Goal: Task Accomplishment & Management: Manage account settings

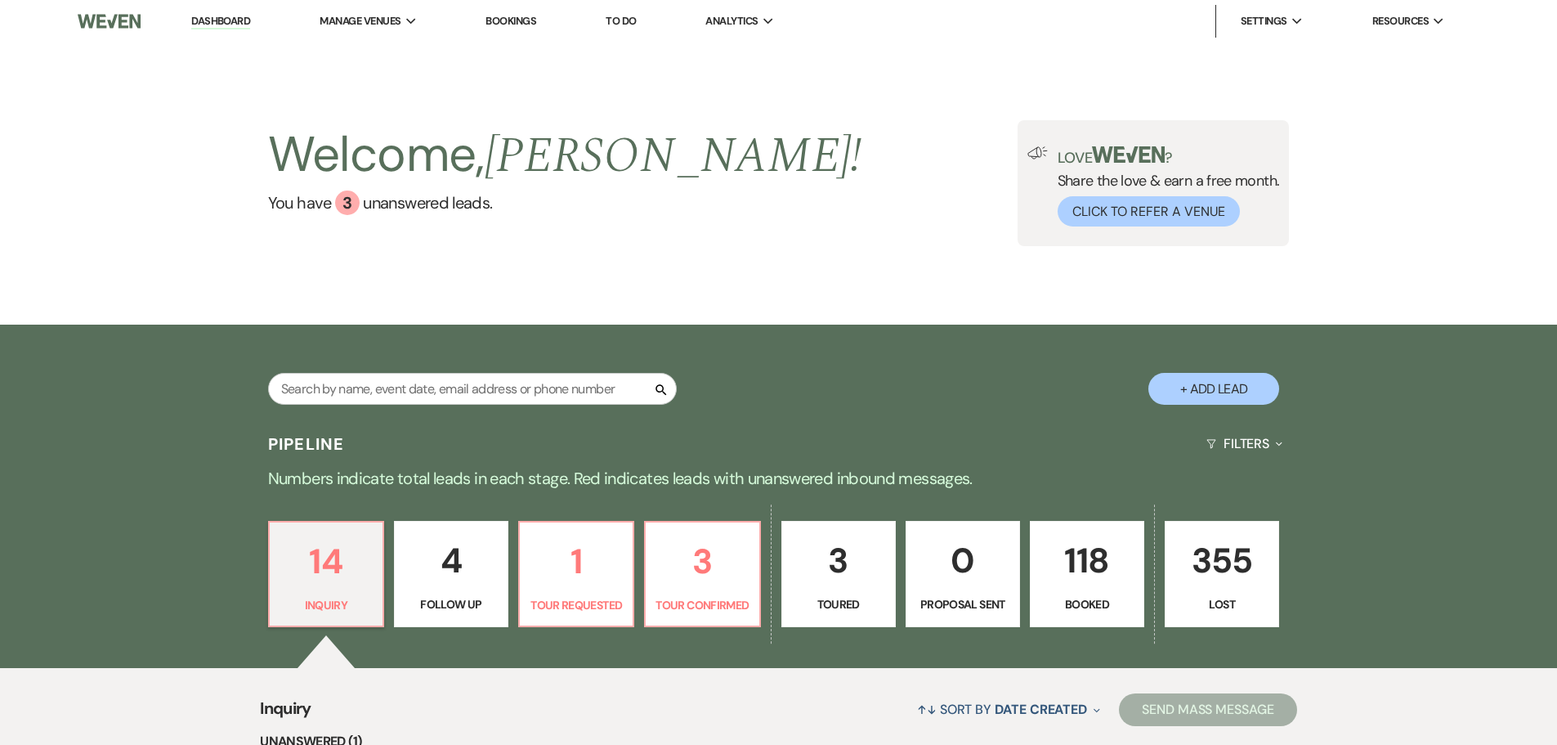
click at [126, 344] on div "Search + Add Lead" at bounding box center [778, 374] width 1557 height 98
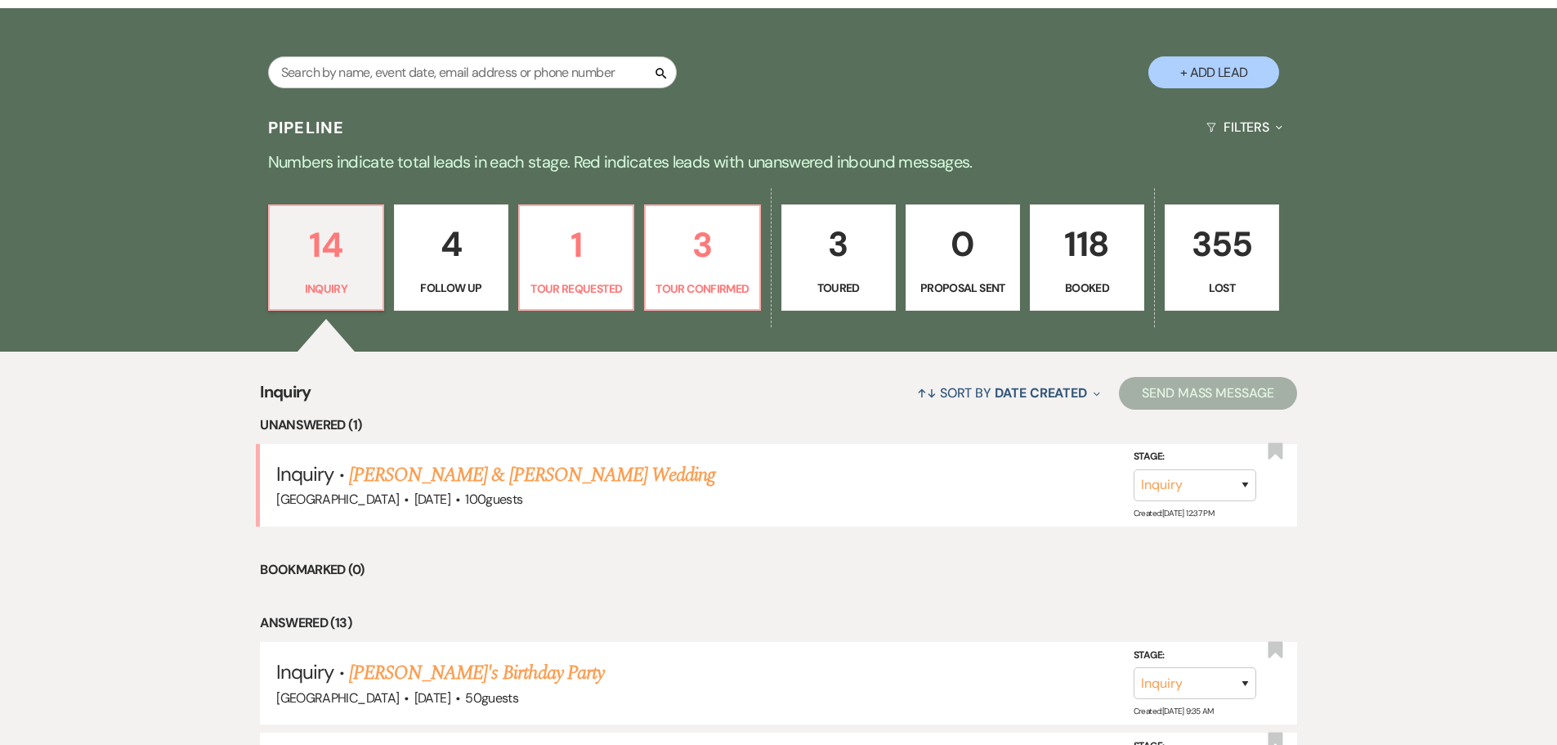
scroll to position [409, 0]
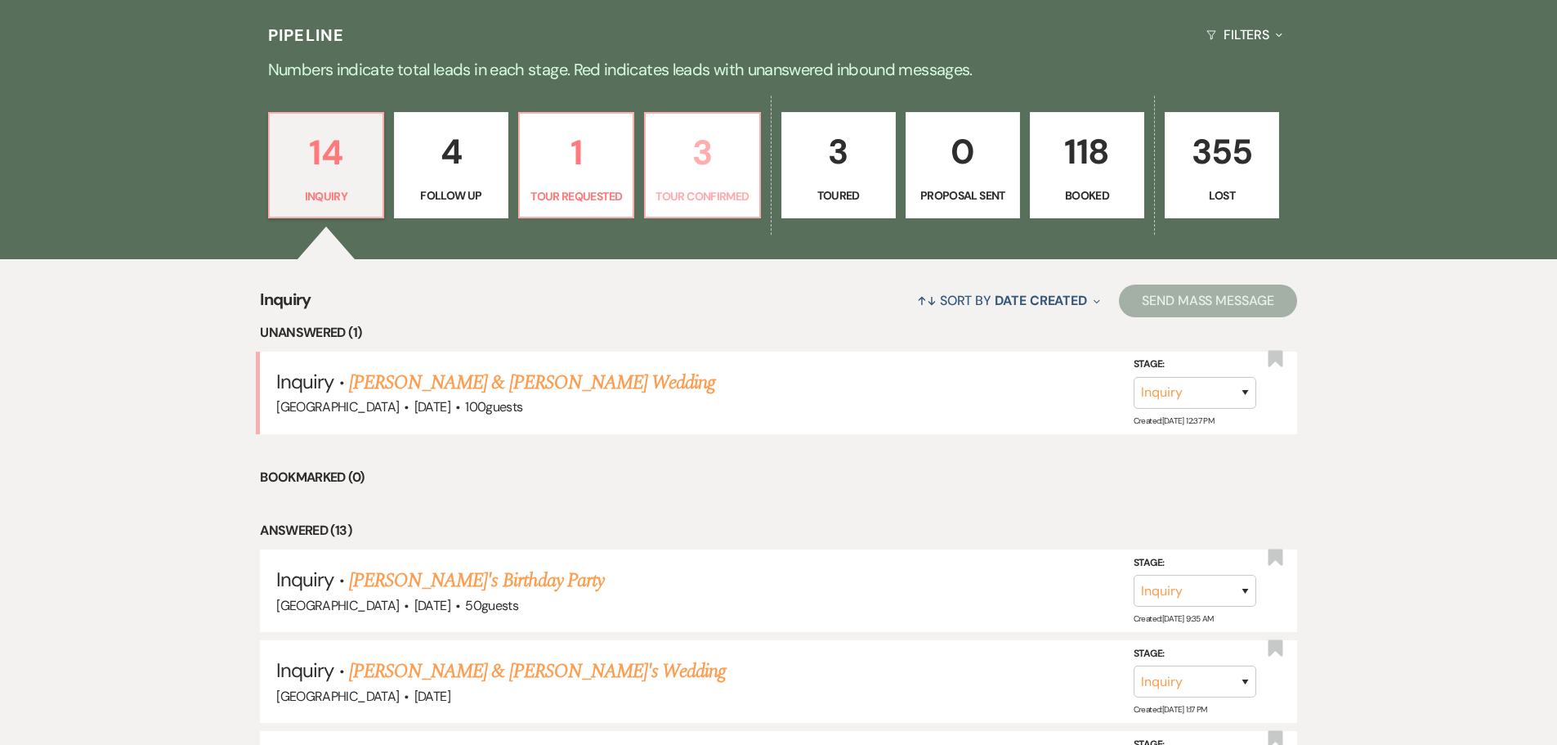
click at [688, 129] on p "3" at bounding box center [702, 152] width 93 height 55
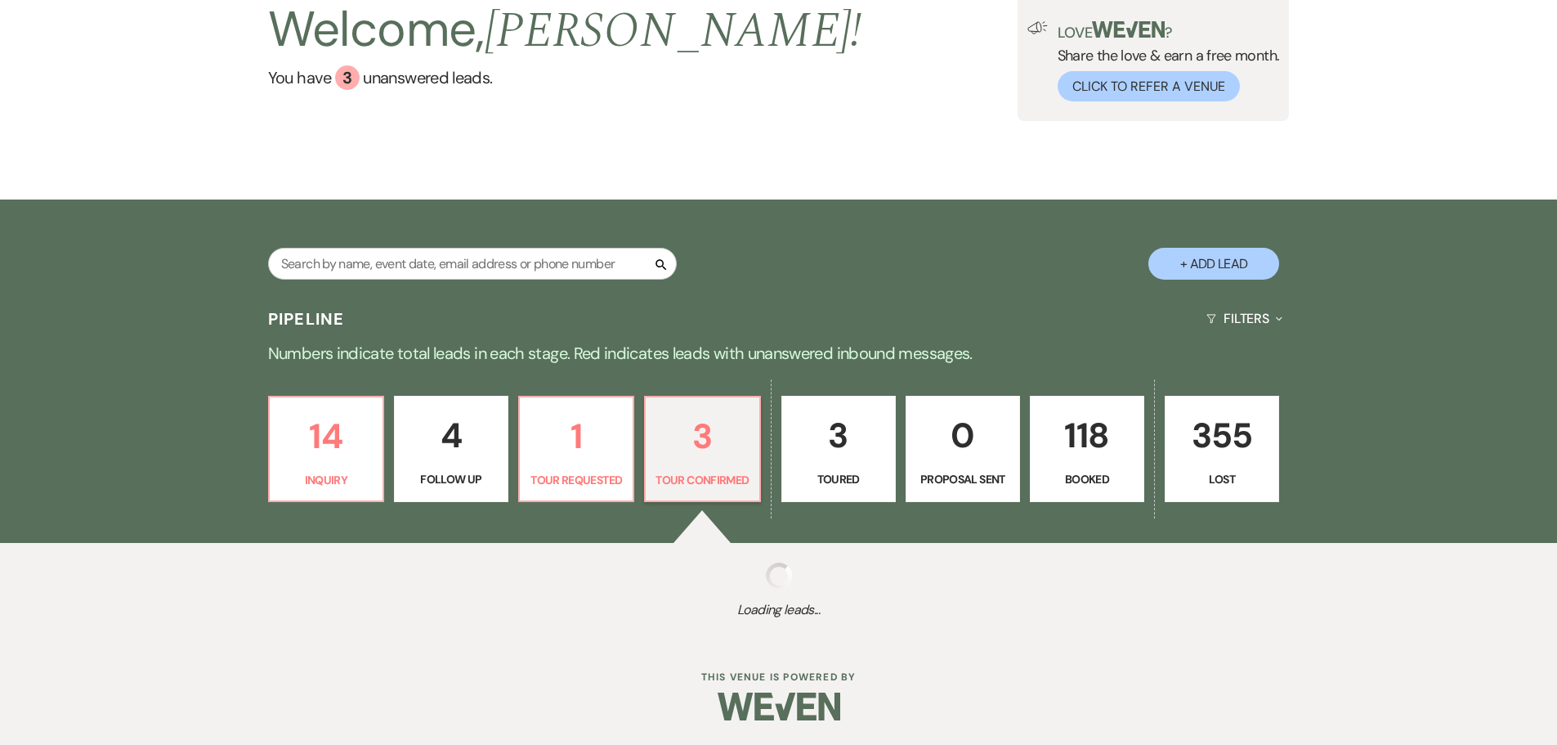
scroll to position [409, 0]
select select "4"
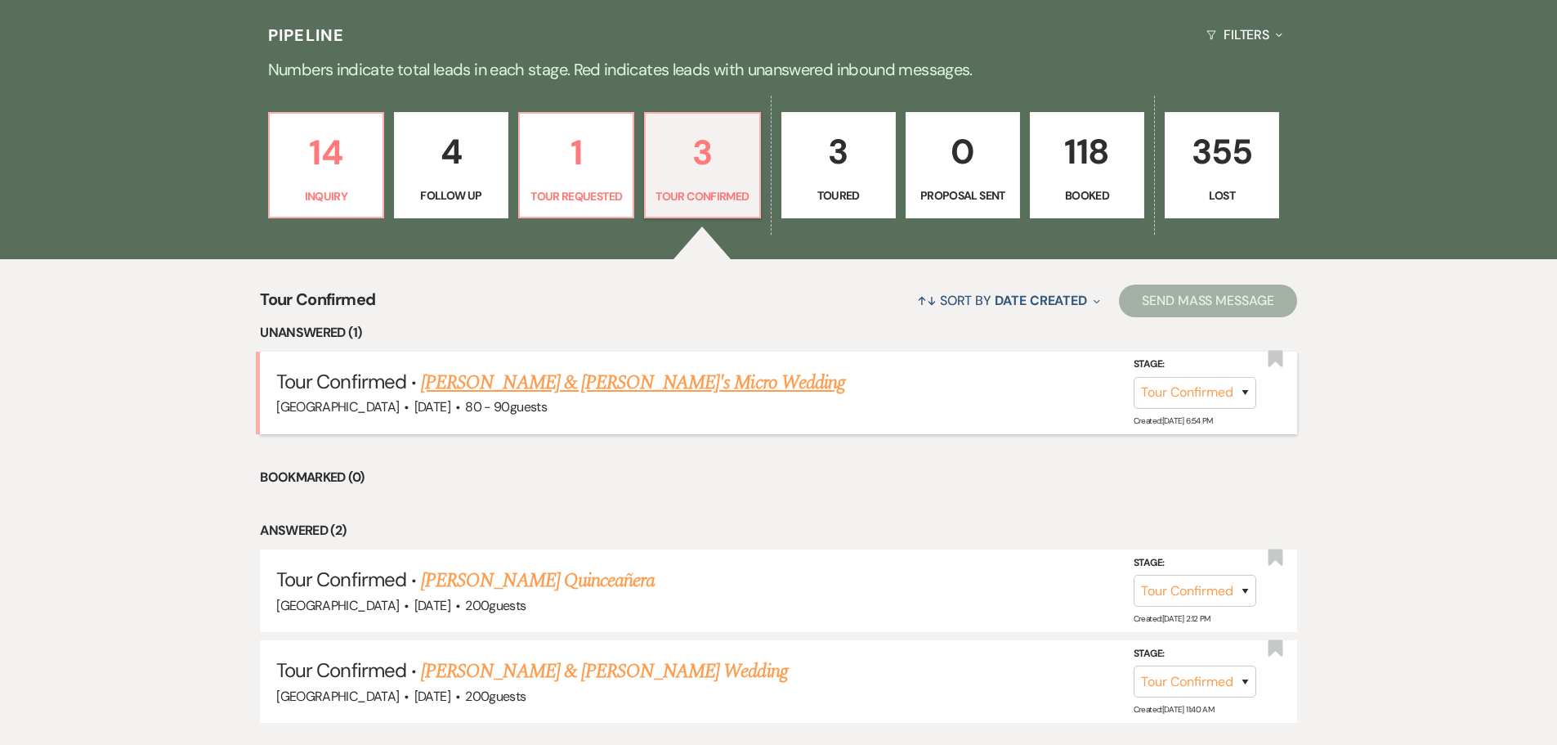
click at [517, 376] on link "TyAnn & Fiance's Micro Wedding" at bounding box center [633, 382] width 424 height 29
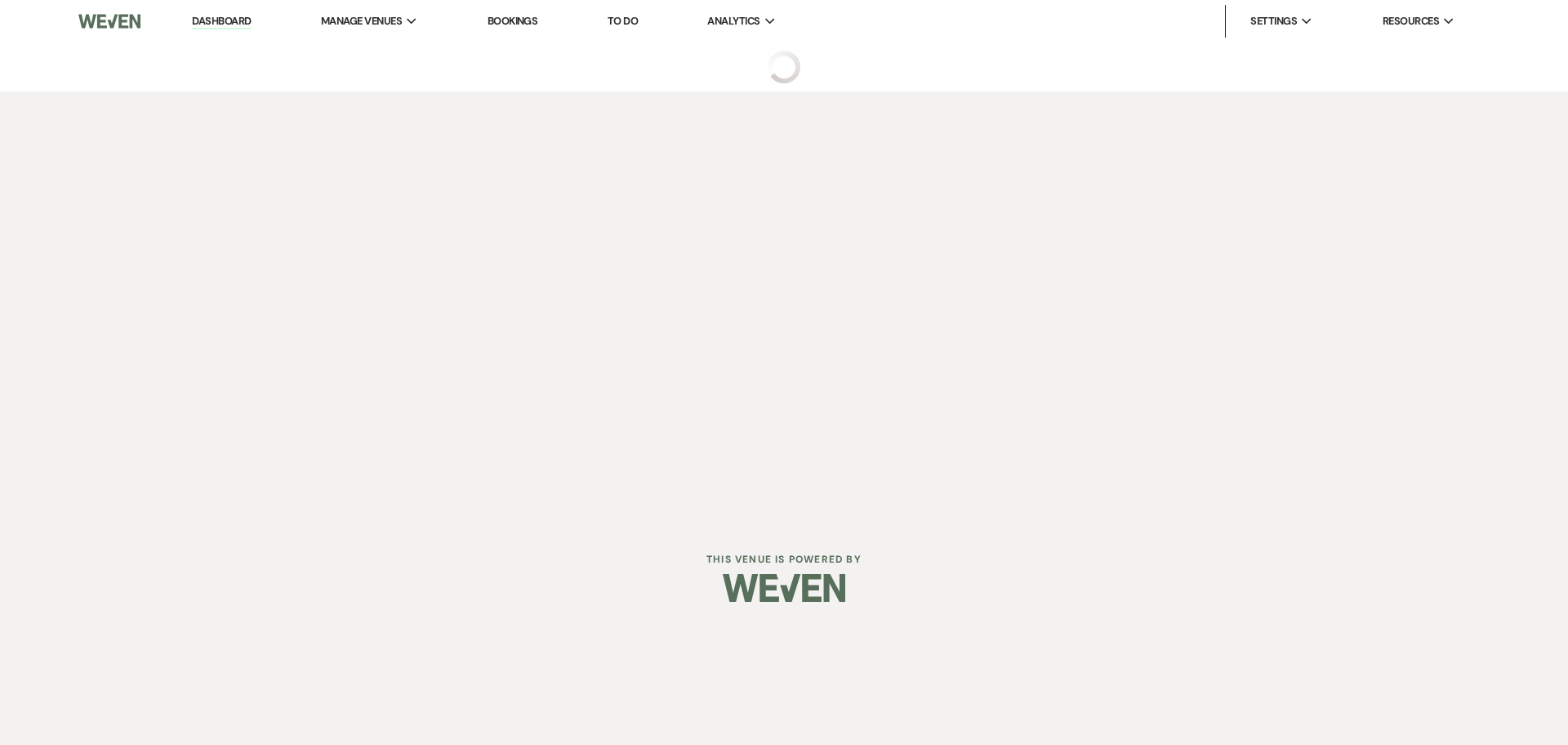
select select "4"
select select "5"
select select "16"
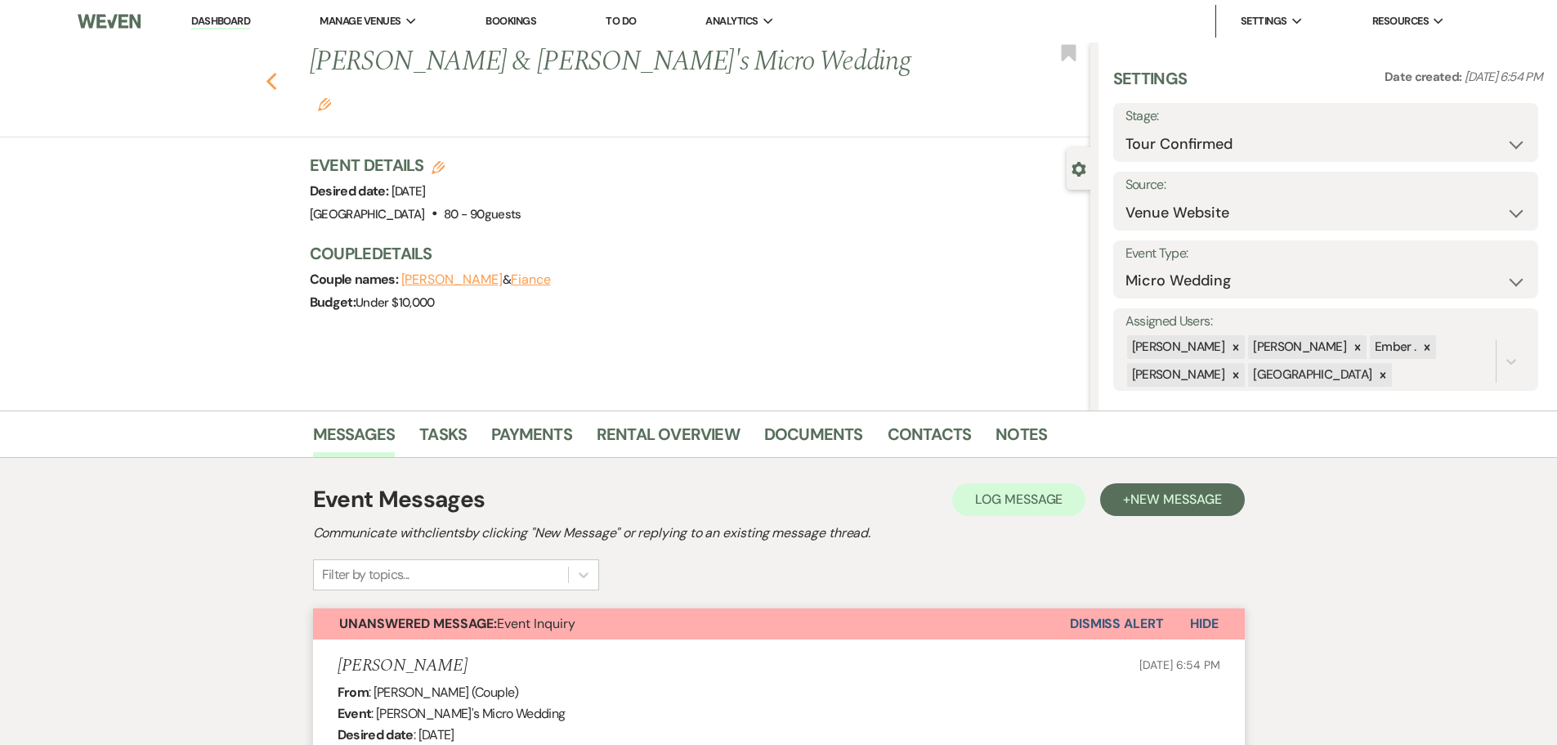
click at [276, 73] on use "button" at bounding box center [271, 82] width 11 height 18
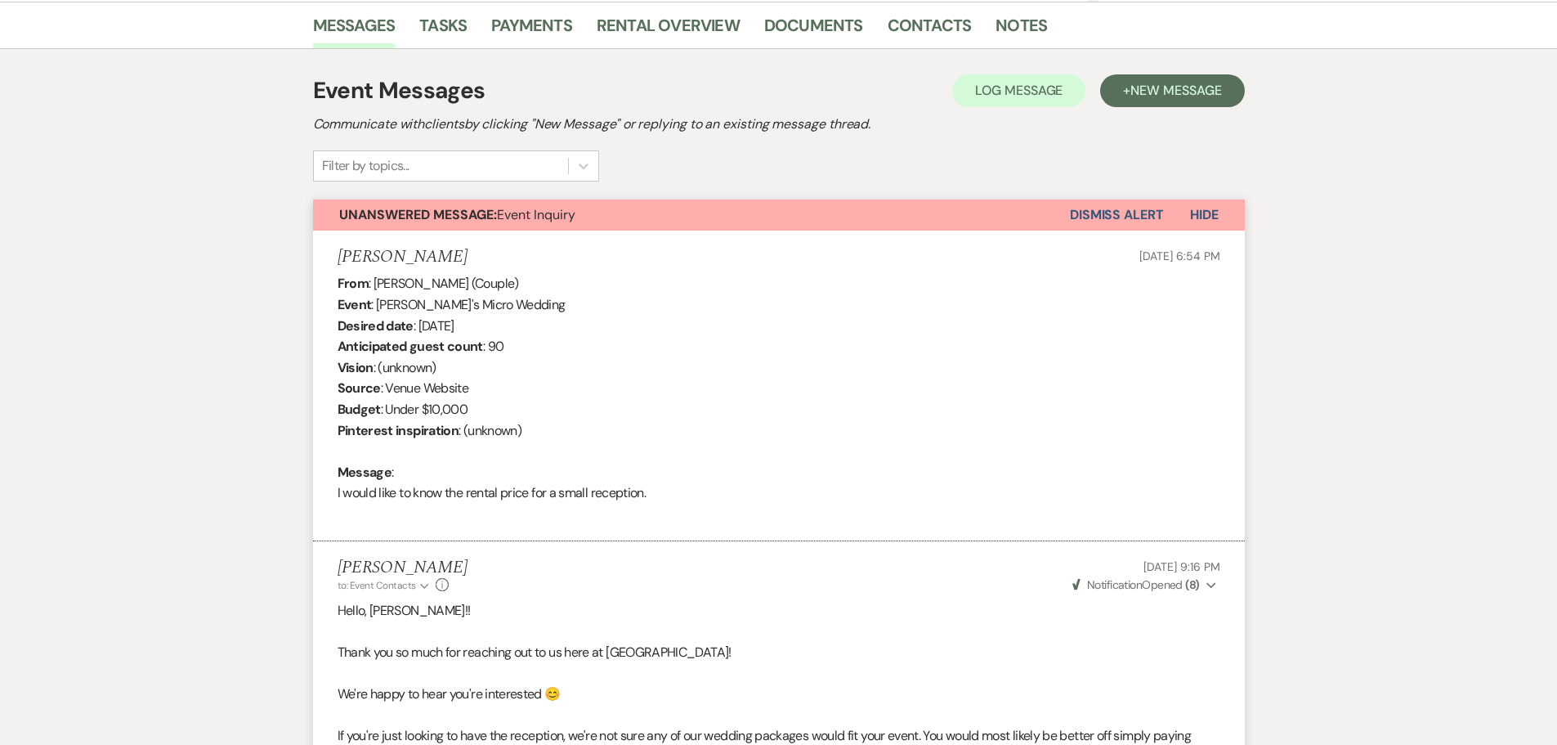
select select "4"
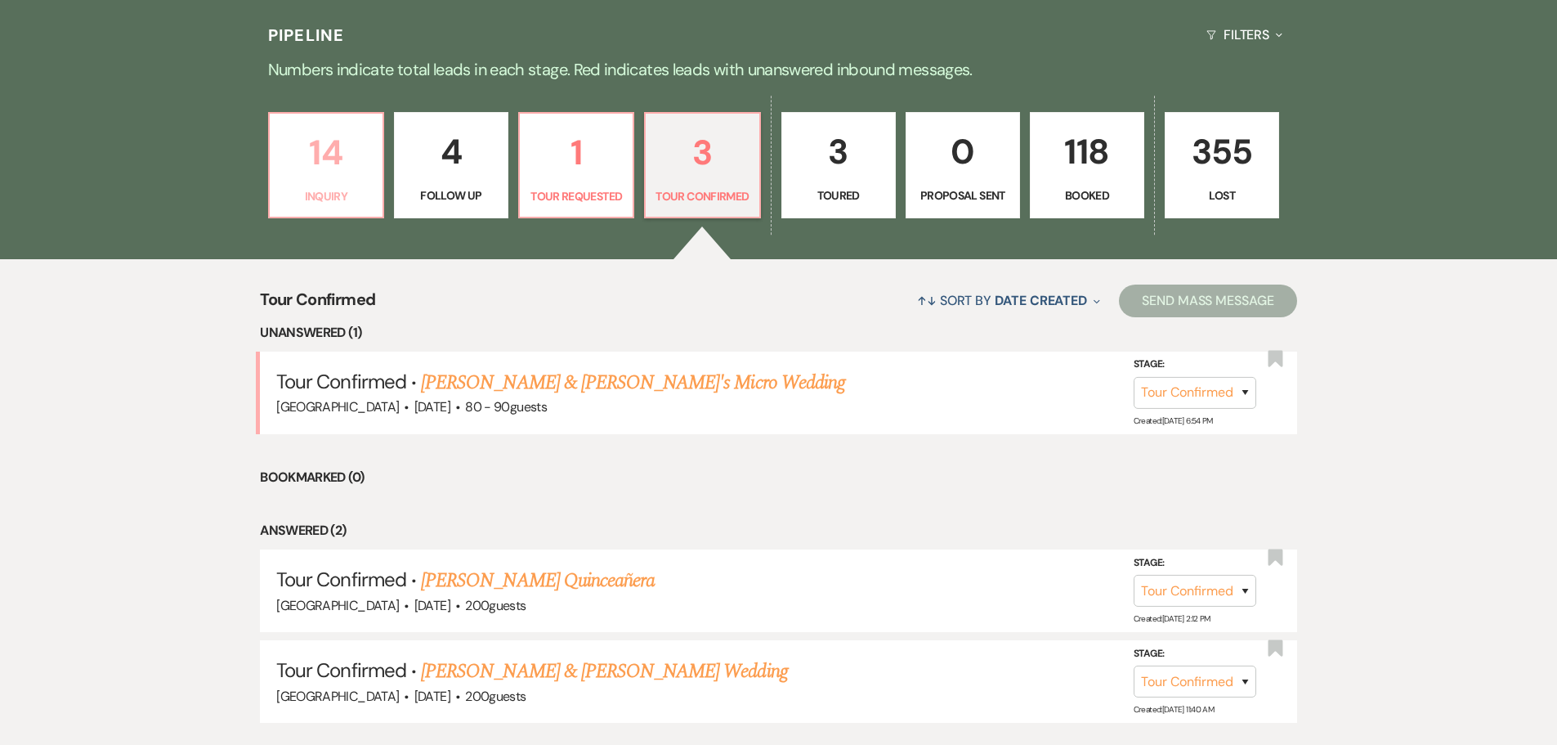
click at [359, 157] on p "14" at bounding box center [326, 152] width 93 height 55
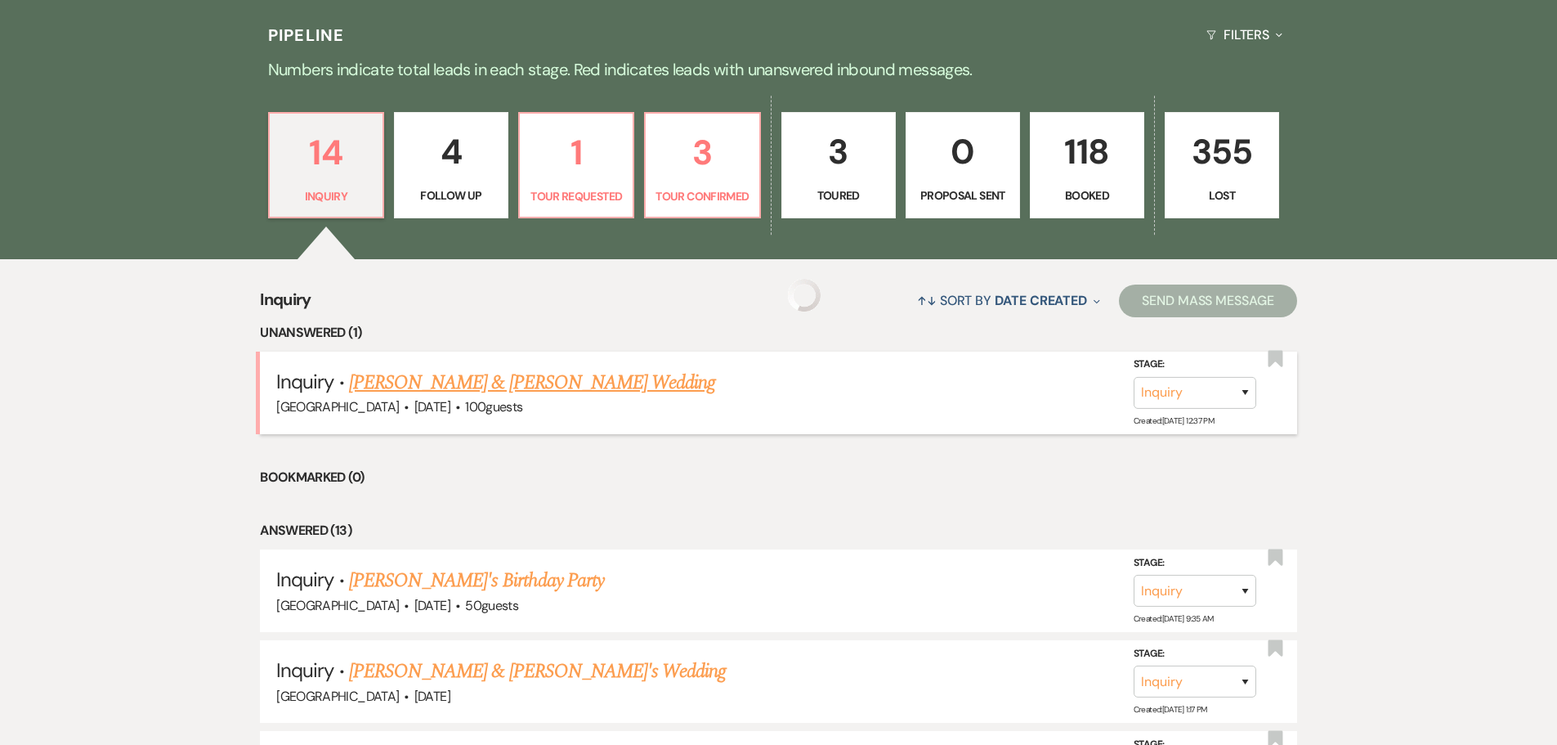
click at [463, 380] on link "[PERSON_NAME] & [PERSON_NAME] Wedding" at bounding box center [532, 382] width 366 height 29
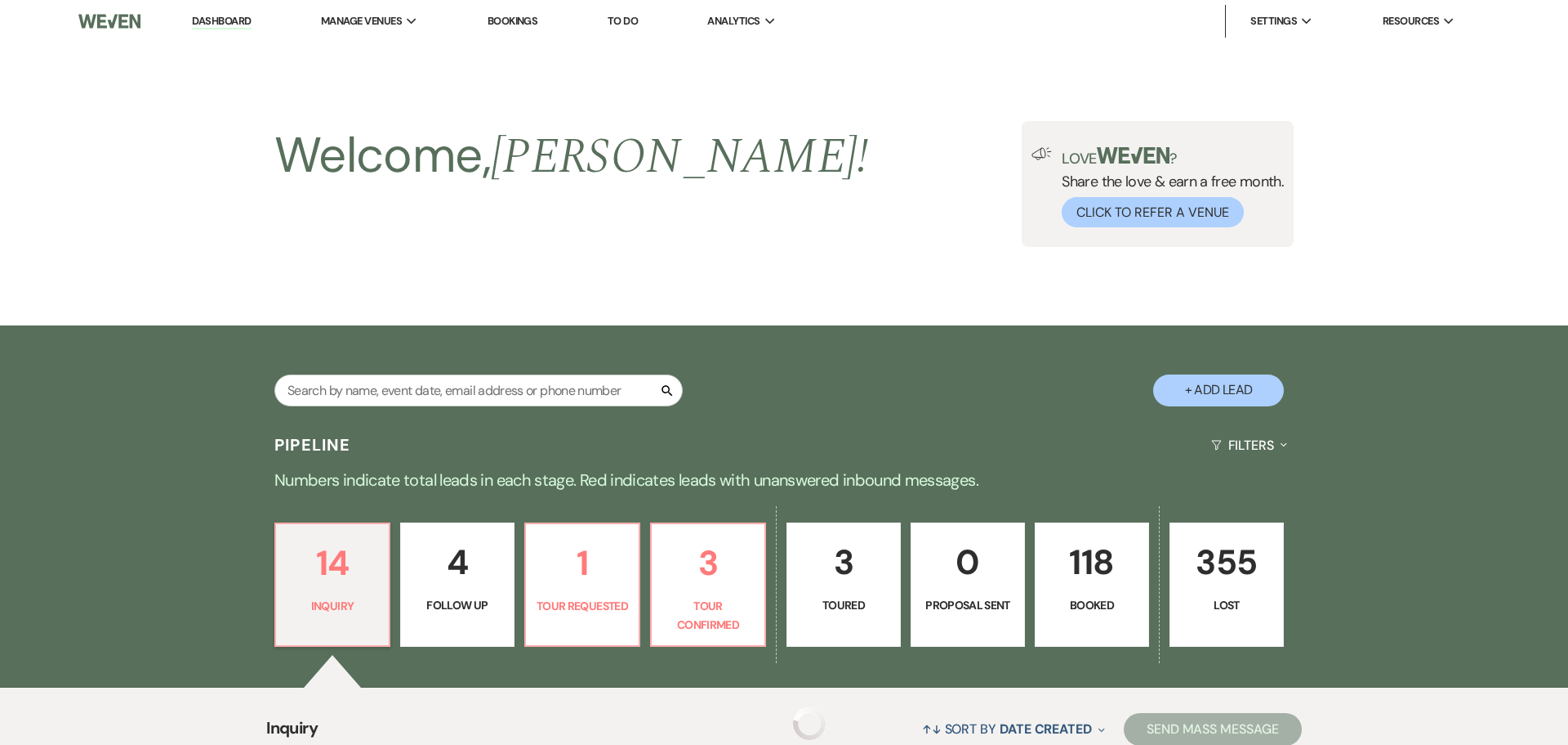
select select "5"
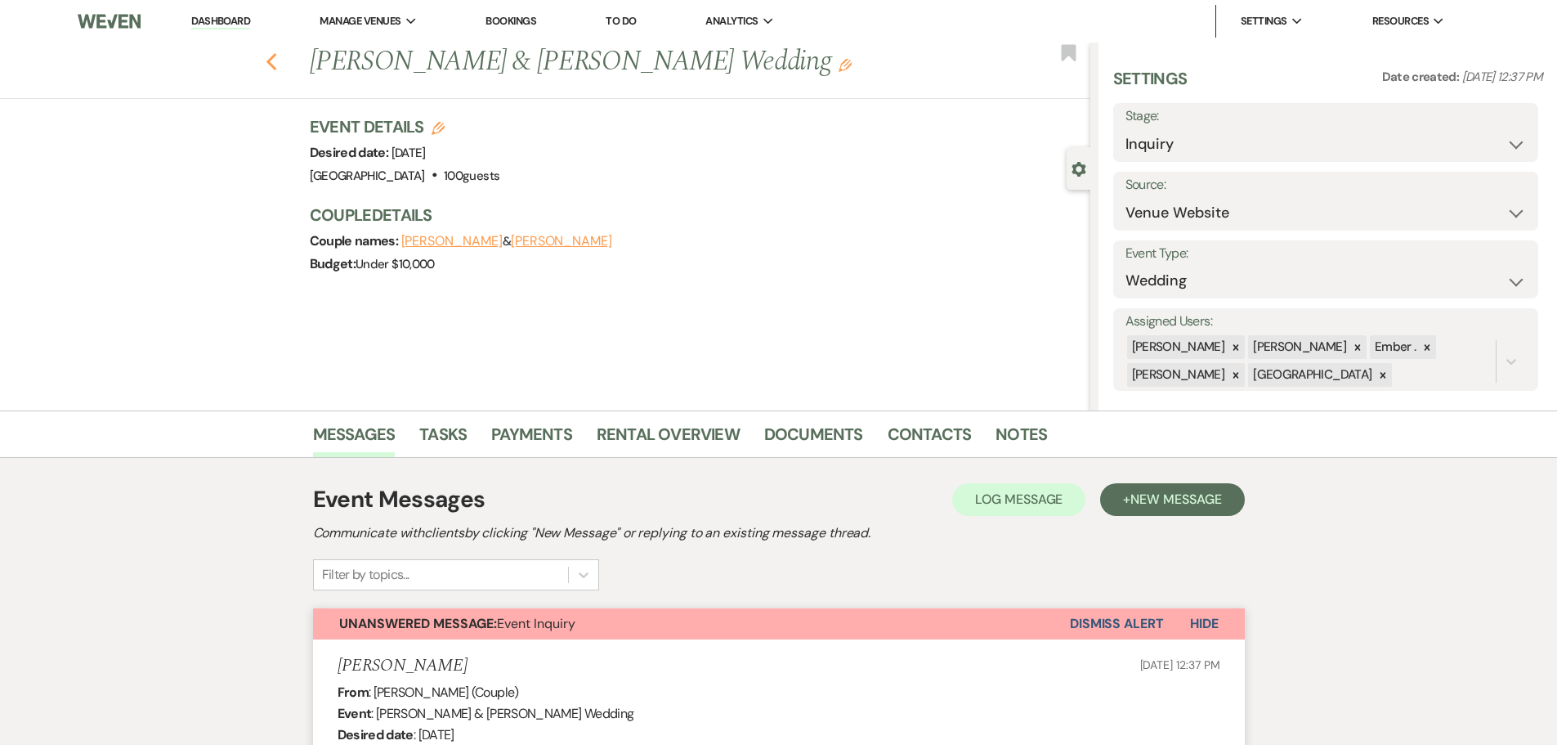
click at [275, 70] on icon "Previous" at bounding box center [272, 62] width 12 height 20
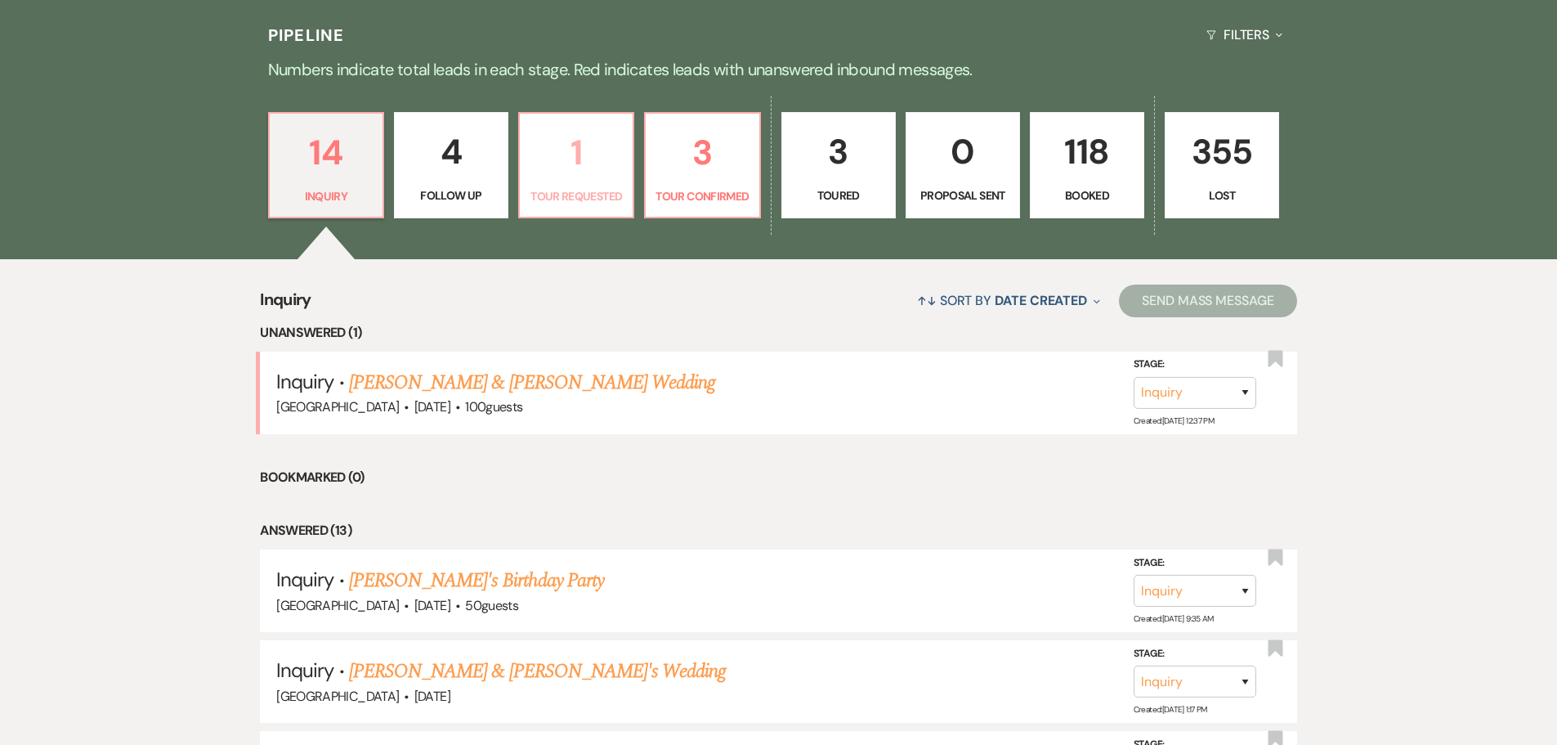
click at [557, 163] on p "1" at bounding box center [576, 152] width 93 height 55
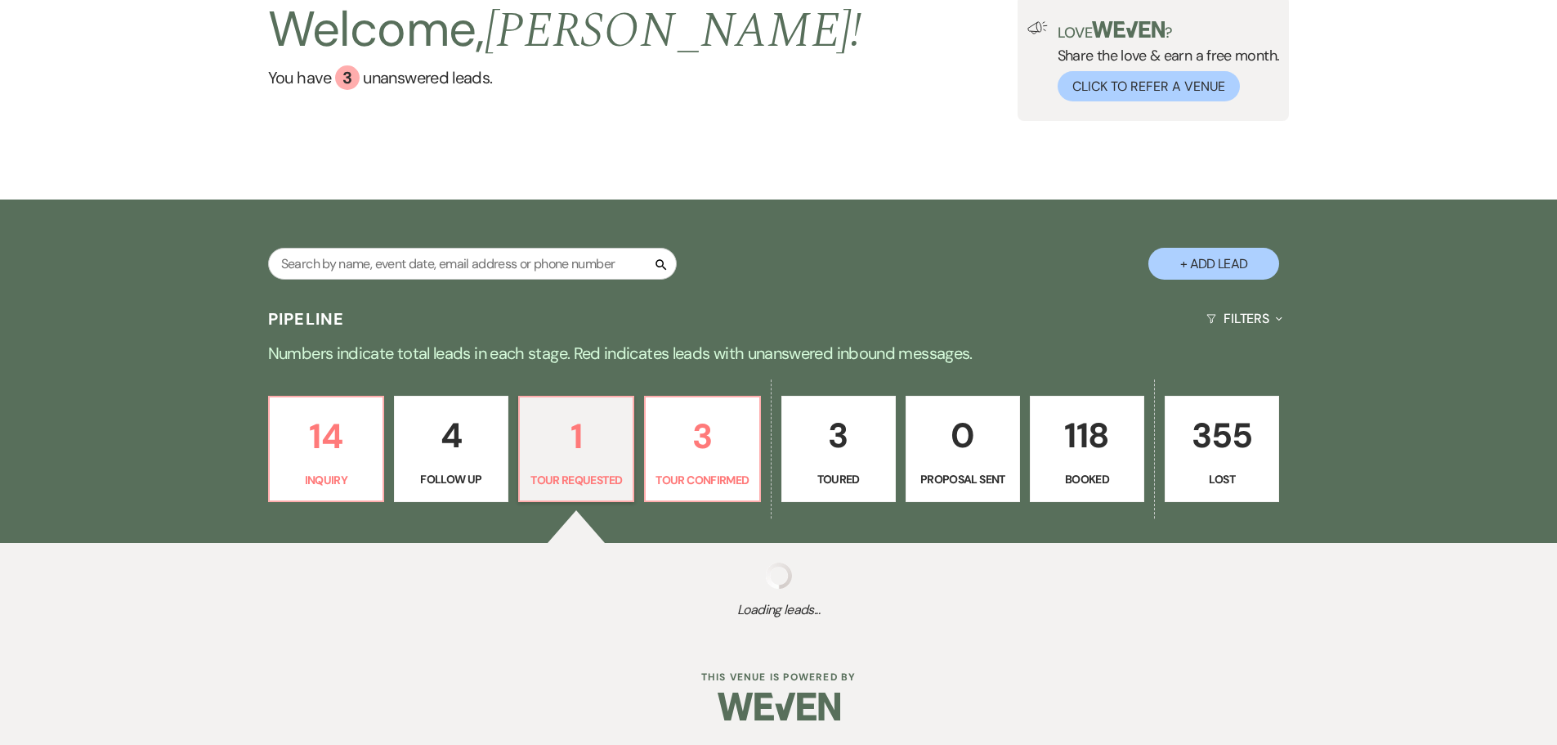
scroll to position [330, 0]
select select "2"
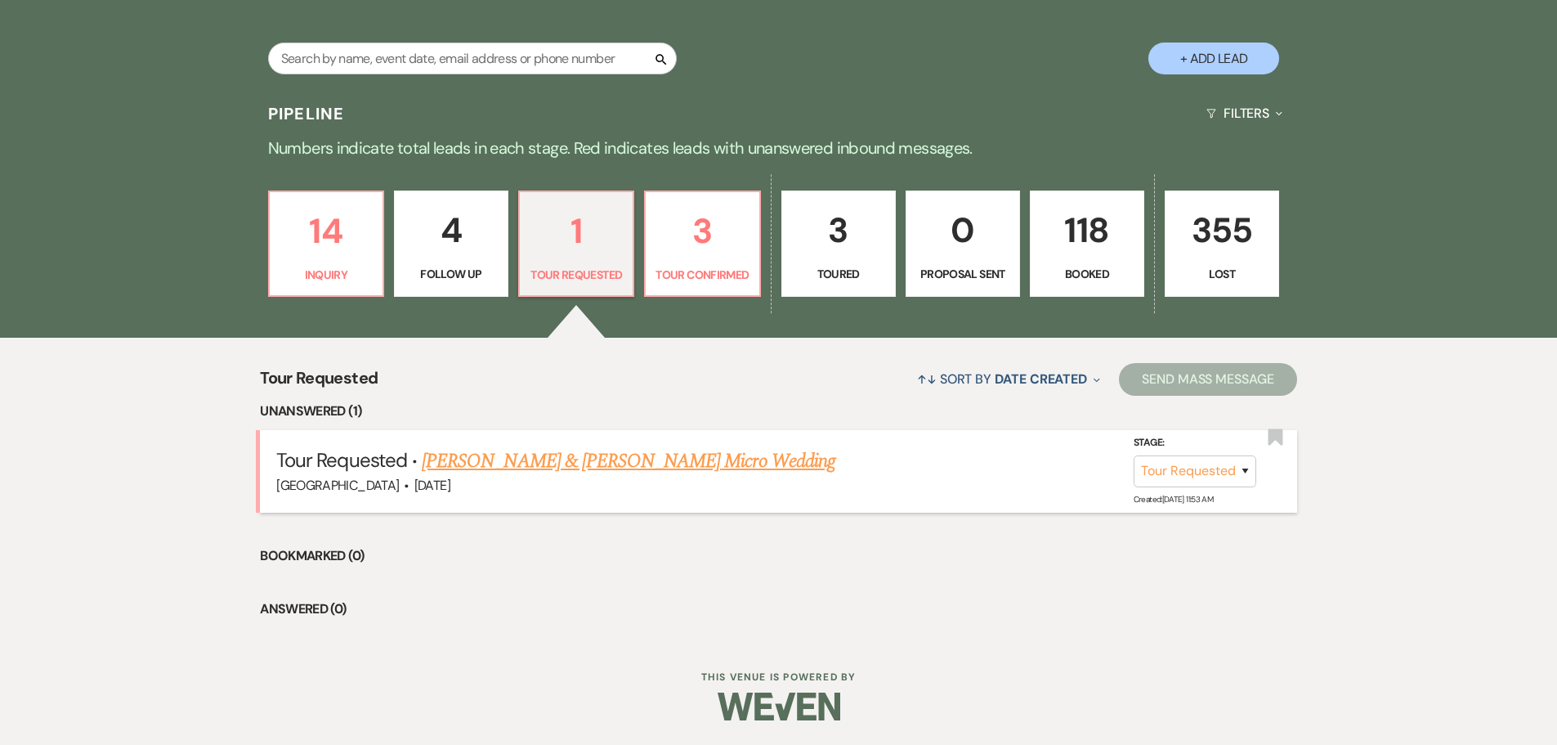
click at [468, 474] on link "Lucas & Angela Hanson's Micro Wedding" at bounding box center [629, 460] width 414 height 29
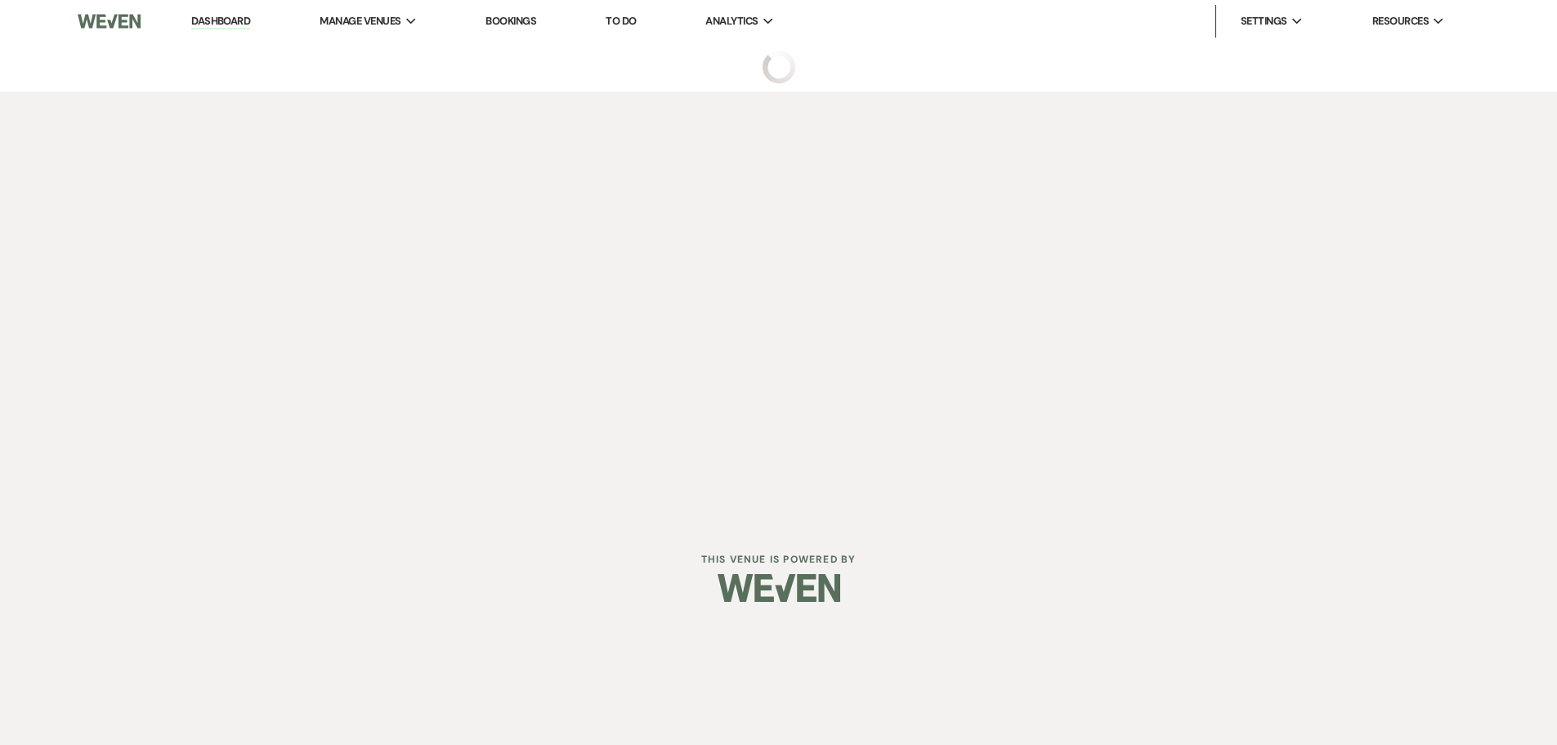
select select "2"
select select "5"
select select "16"
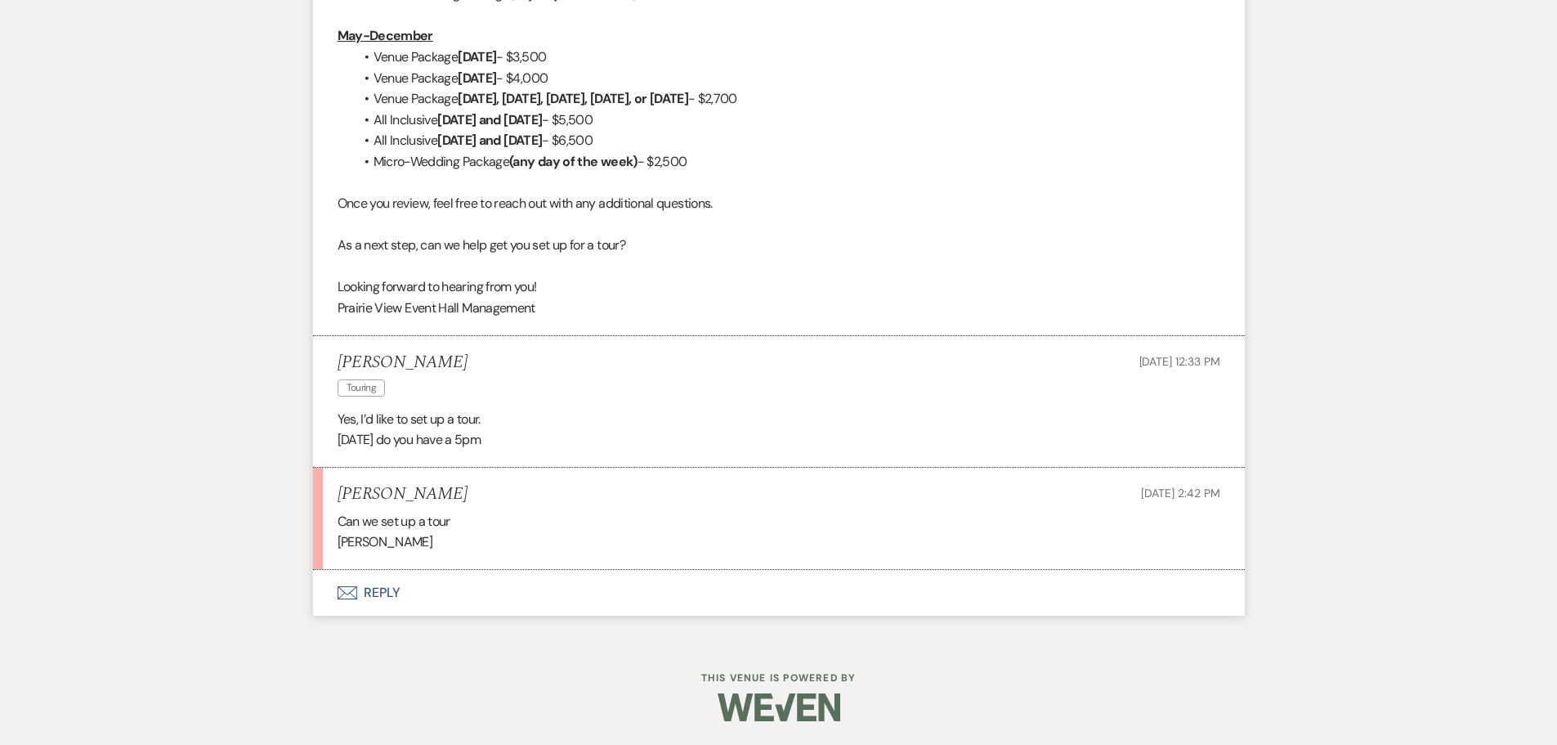
scroll to position [1319, 0]
click at [378, 593] on button "Envelope Reply" at bounding box center [779, 592] width 932 height 46
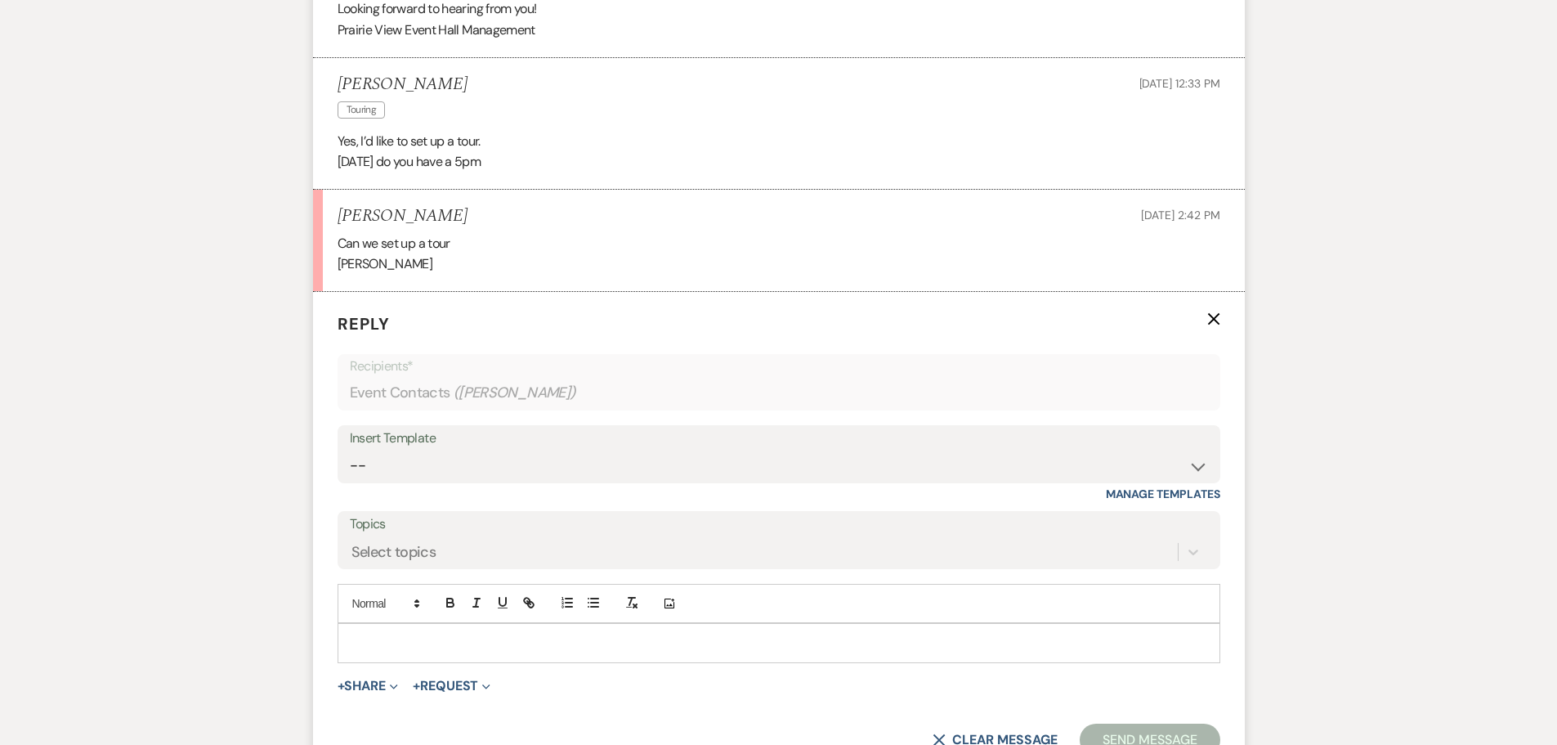
scroll to position [1630, 0]
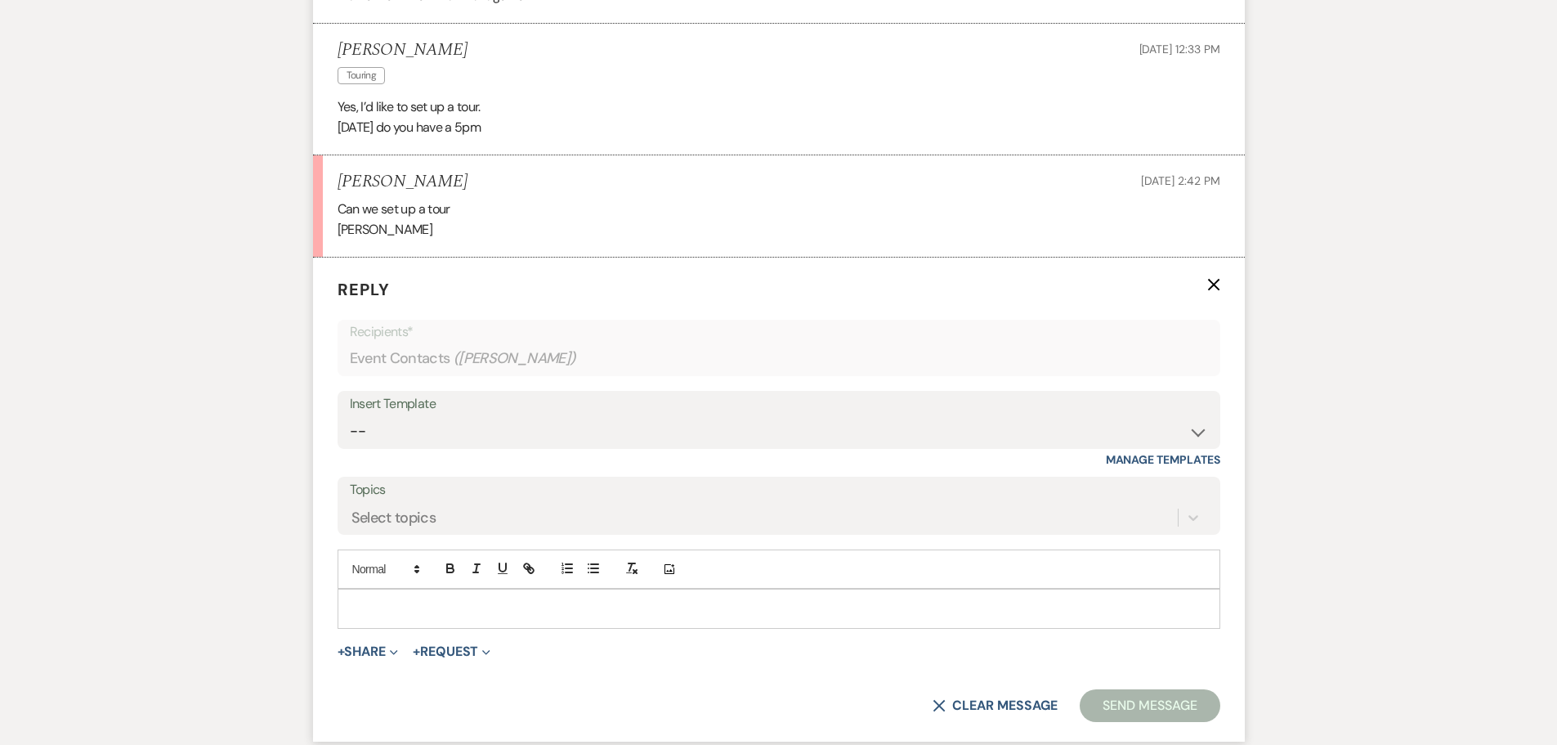
click at [365, 598] on div at bounding box center [778, 608] width 881 height 38
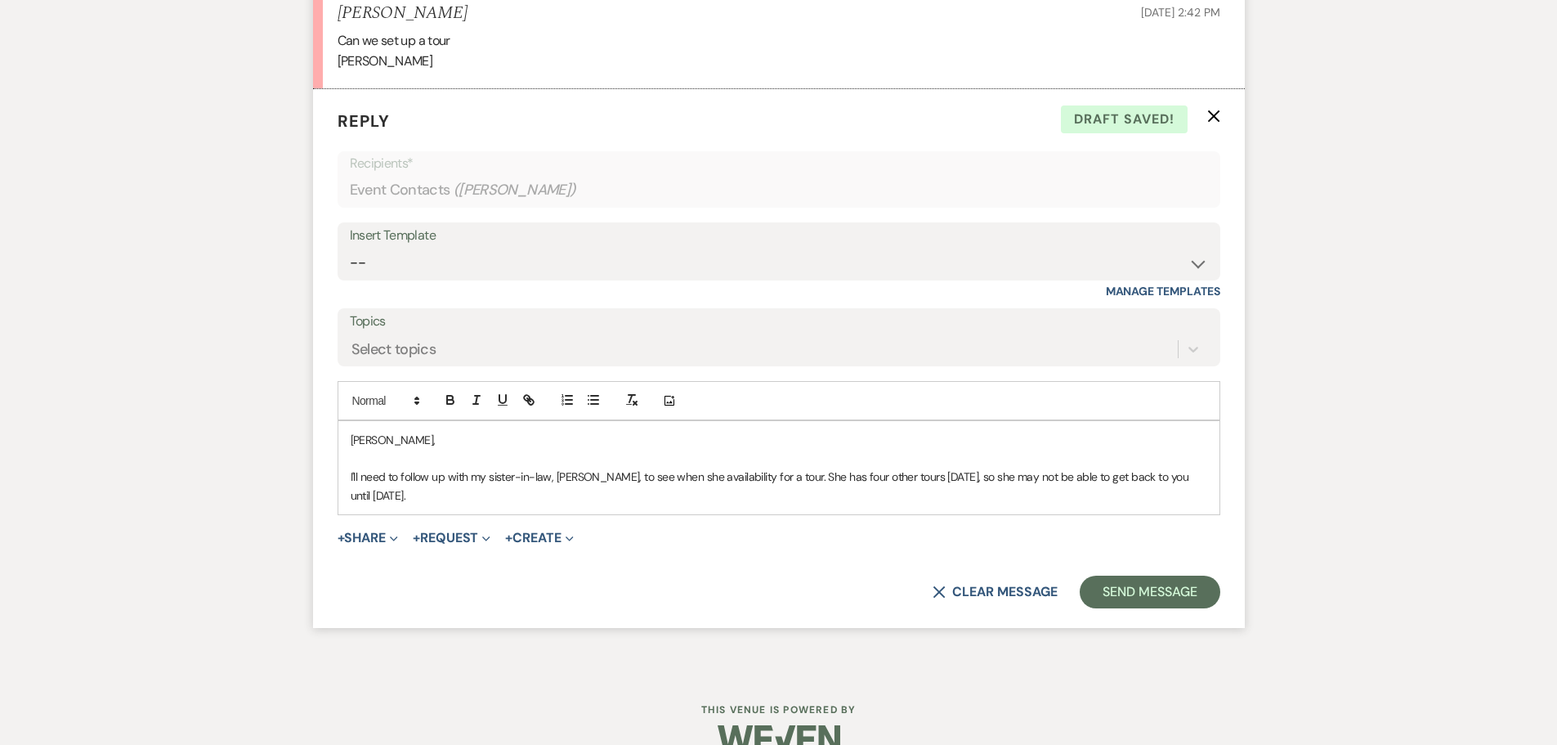
scroll to position [1812, 0]
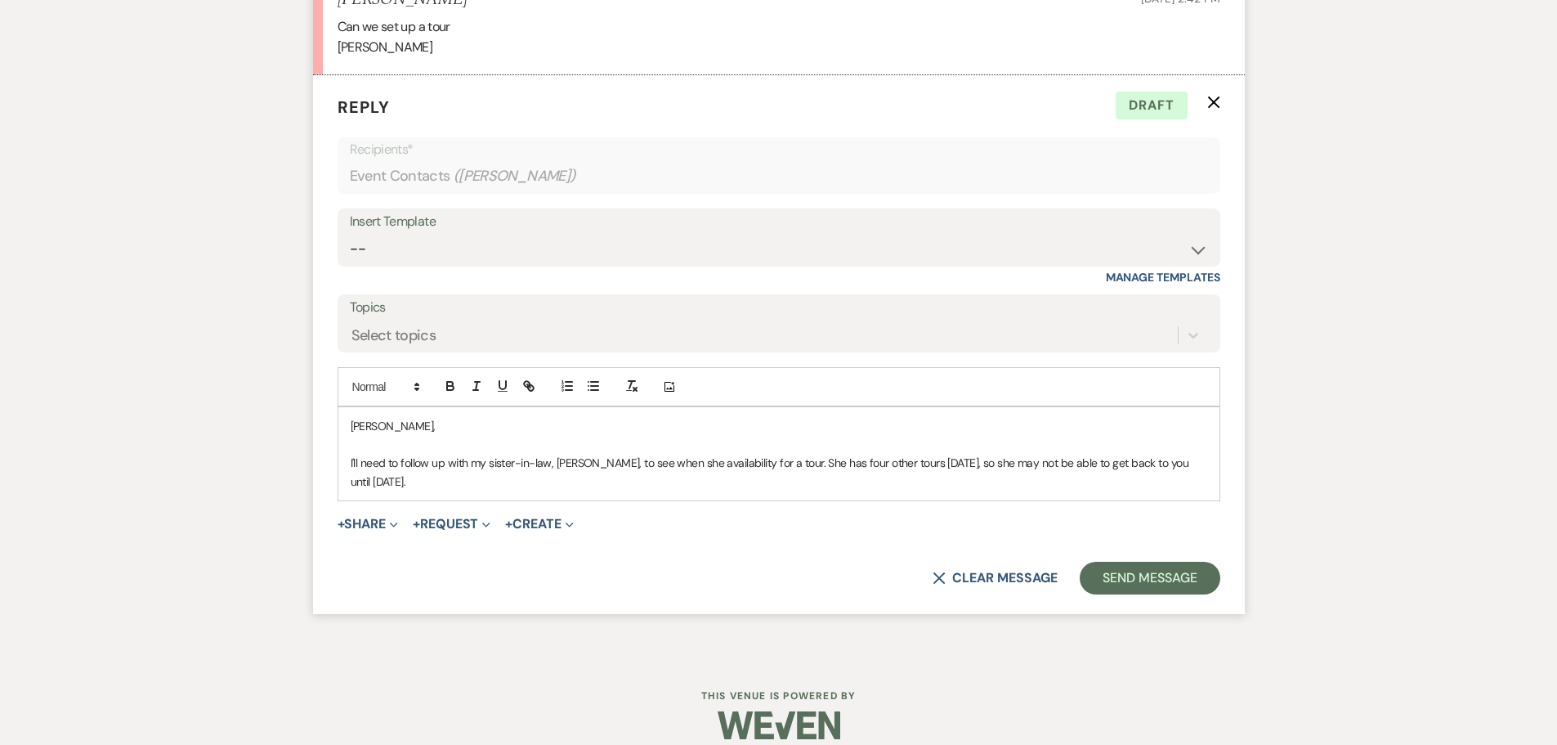
click at [371, 427] on p "Angla," at bounding box center [779, 426] width 857 height 18
click at [583, 462] on p "I'll need to follow up with my sister-in-law, Laura, to see when she availabili…" at bounding box center [779, 472] width 857 height 37
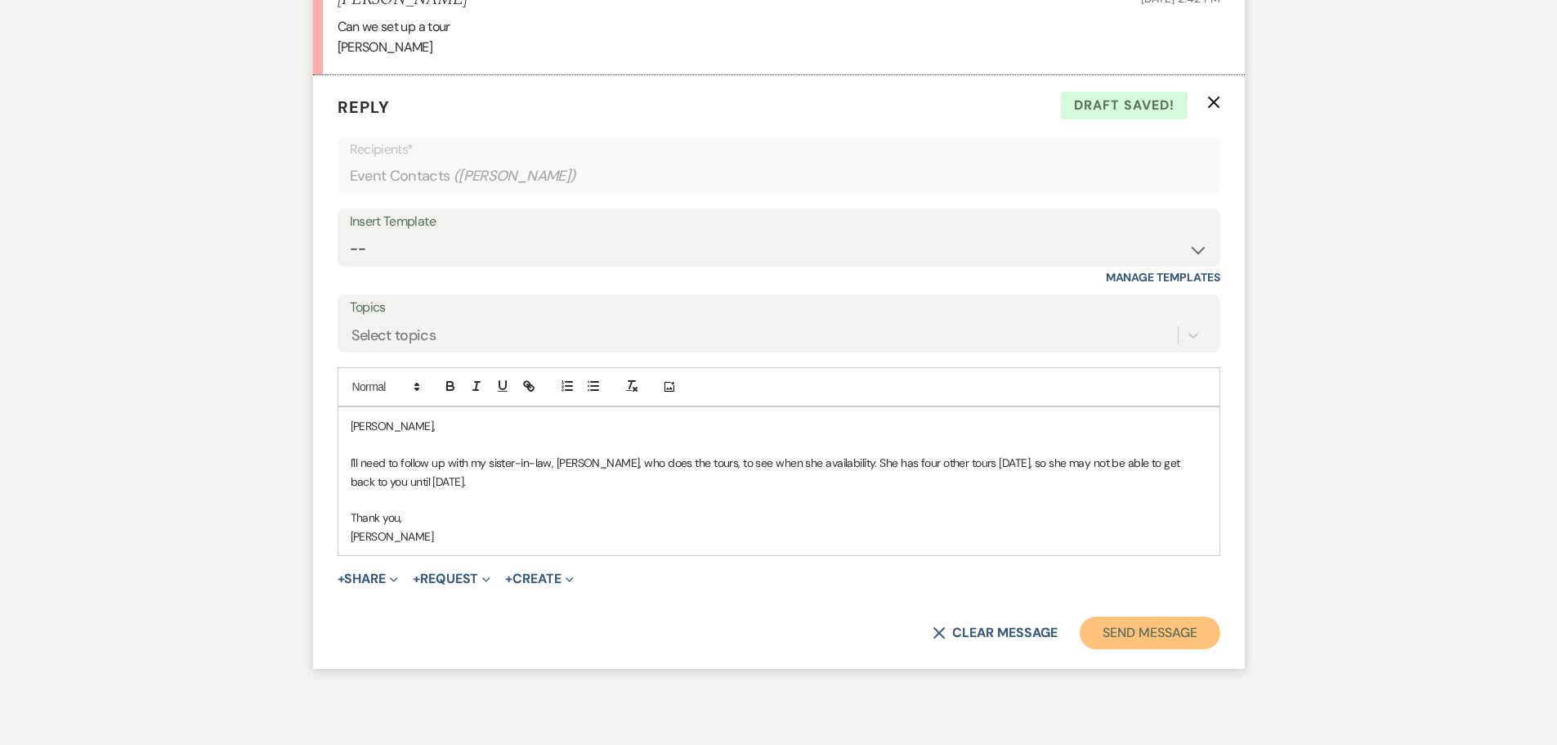
click at [1189, 631] on button "Send Message" at bounding box center [1150, 632] width 140 height 33
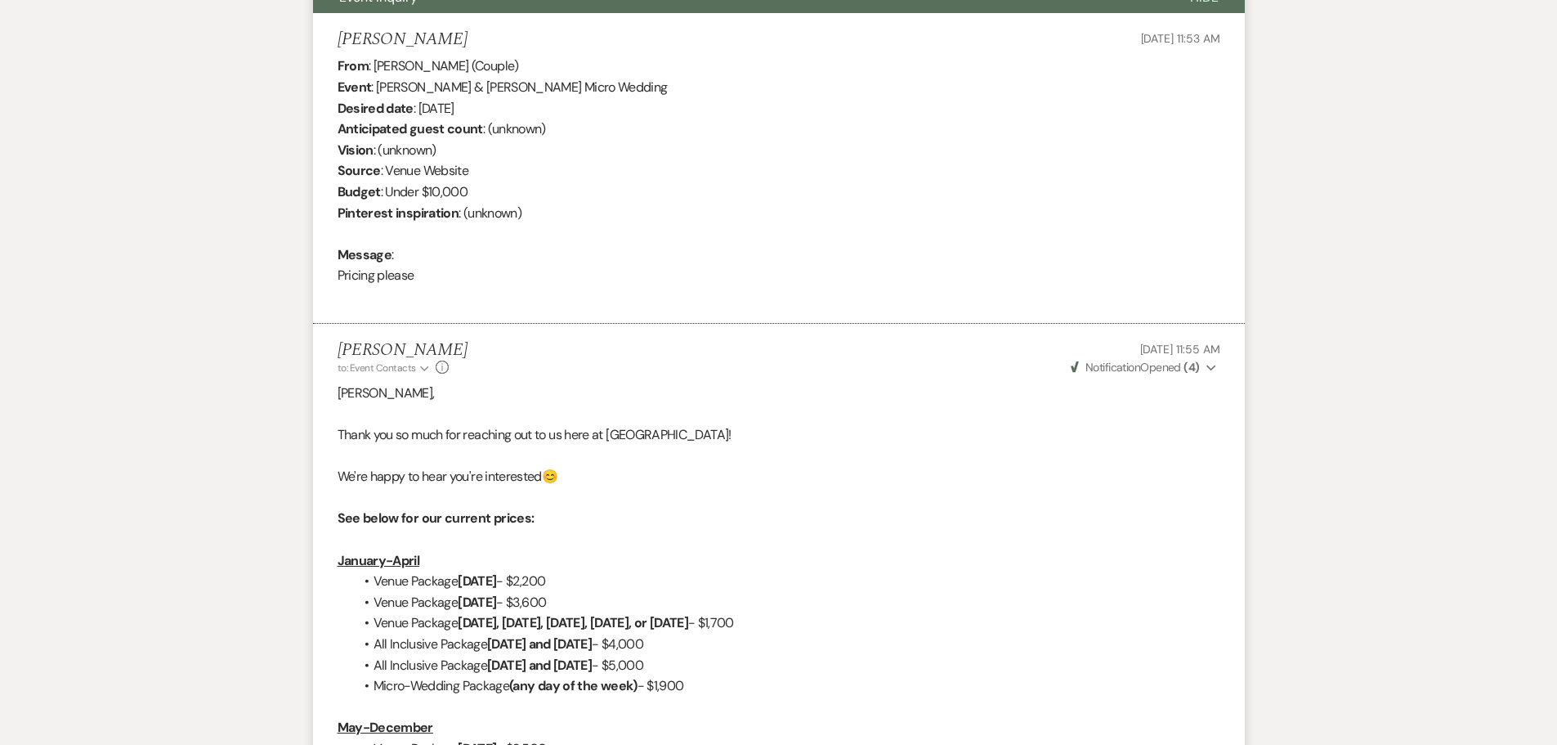
scroll to position [0, 0]
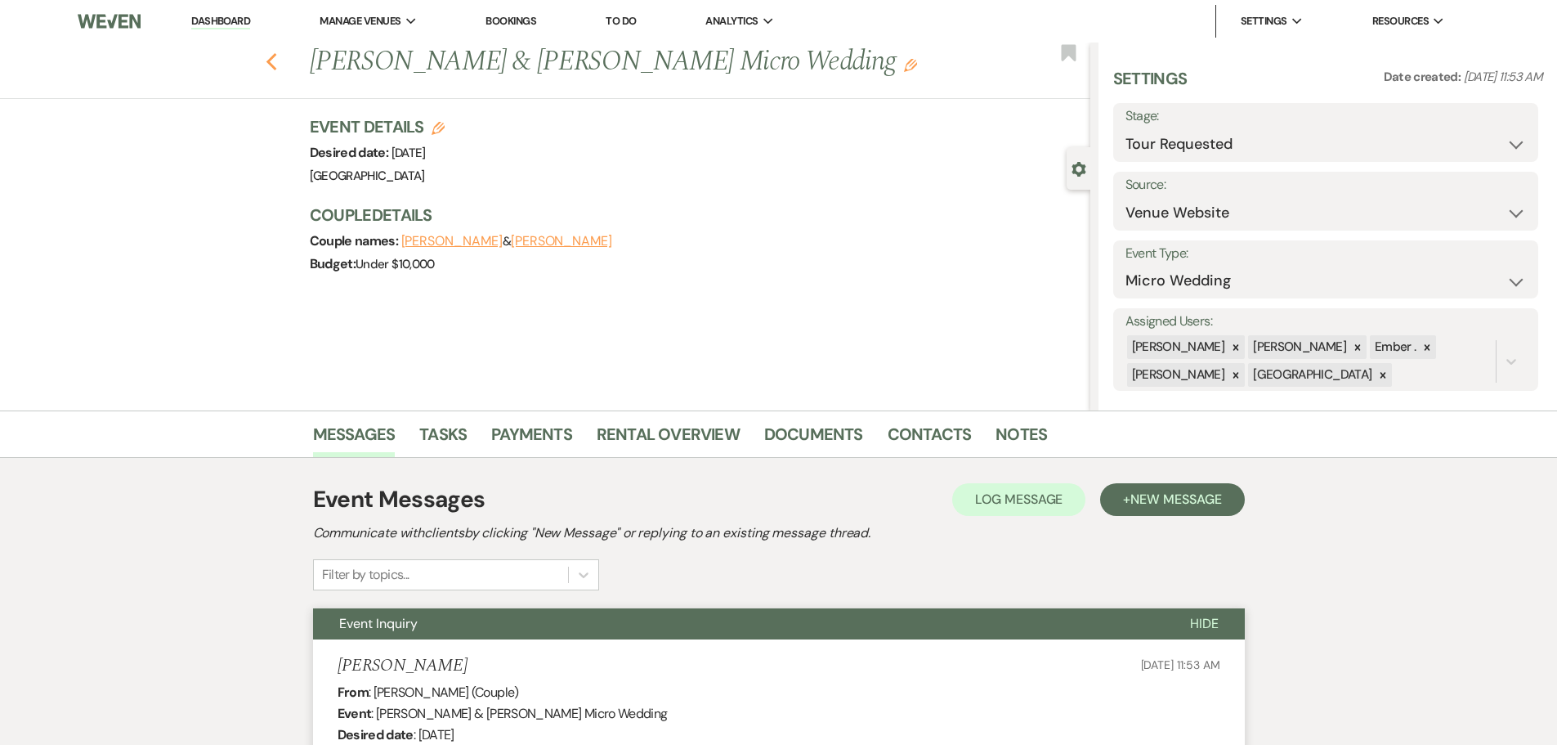
click at [272, 62] on use "button" at bounding box center [271, 62] width 11 height 18
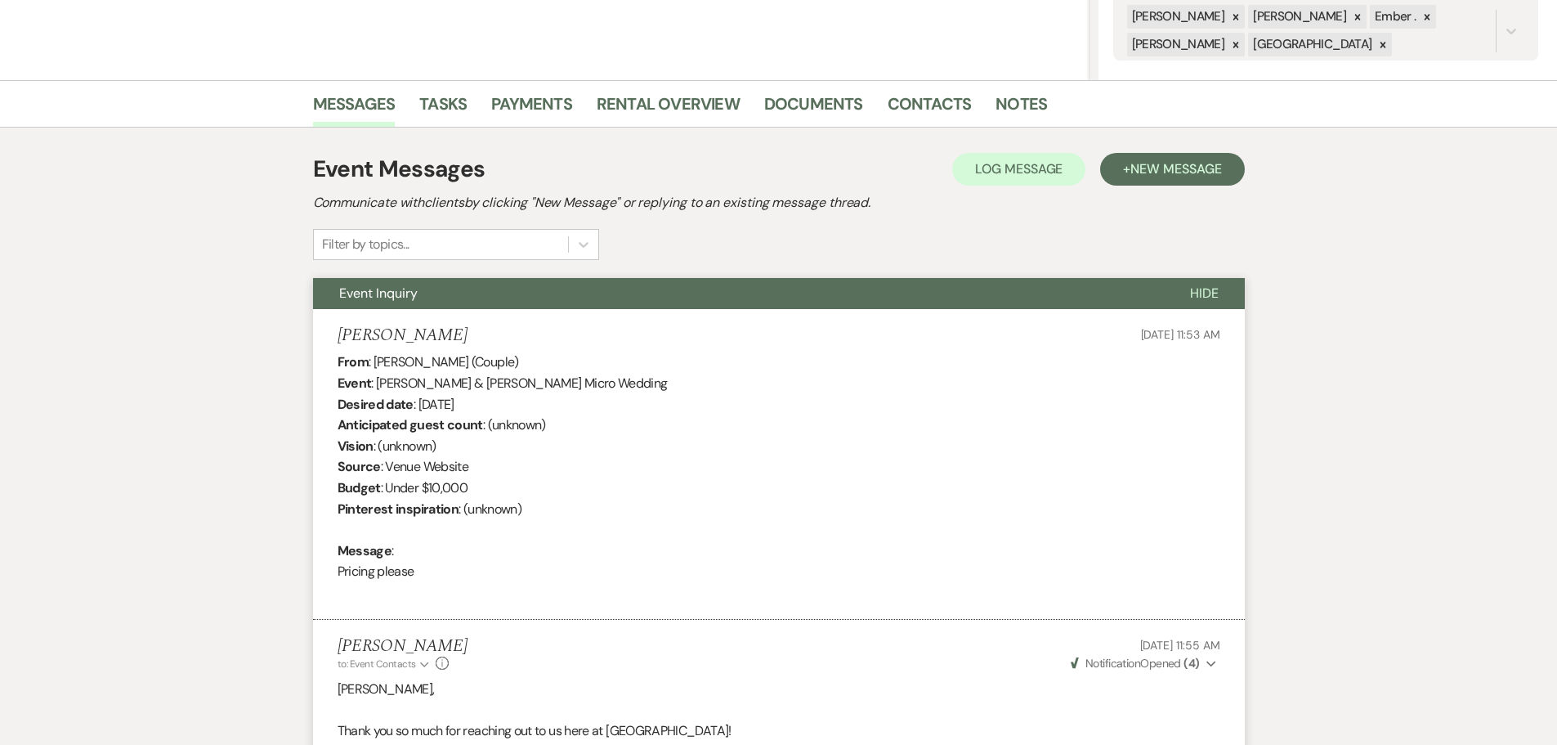
select select "2"
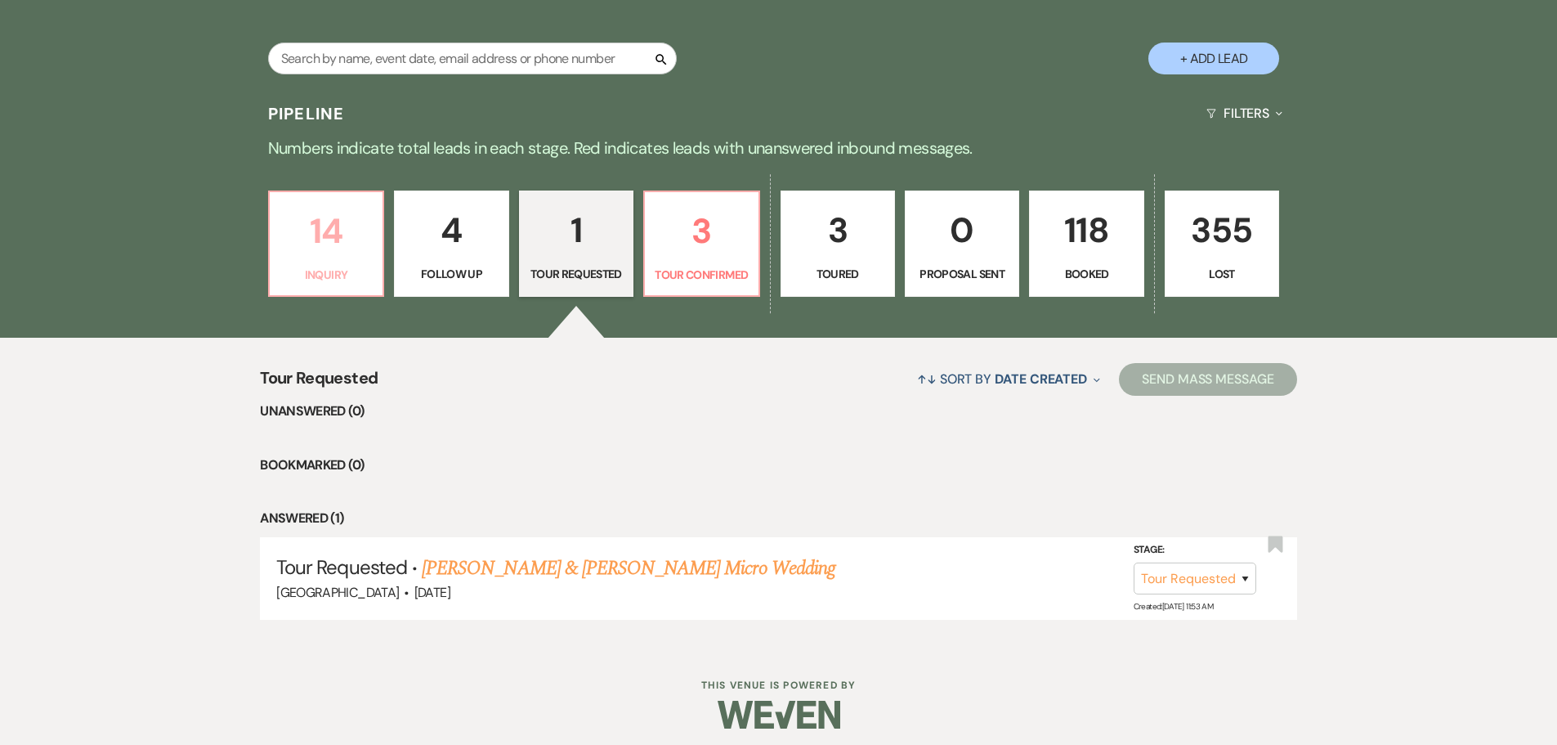
click at [330, 222] on p "14" at bounding box center [326, 231] width 93 height 55
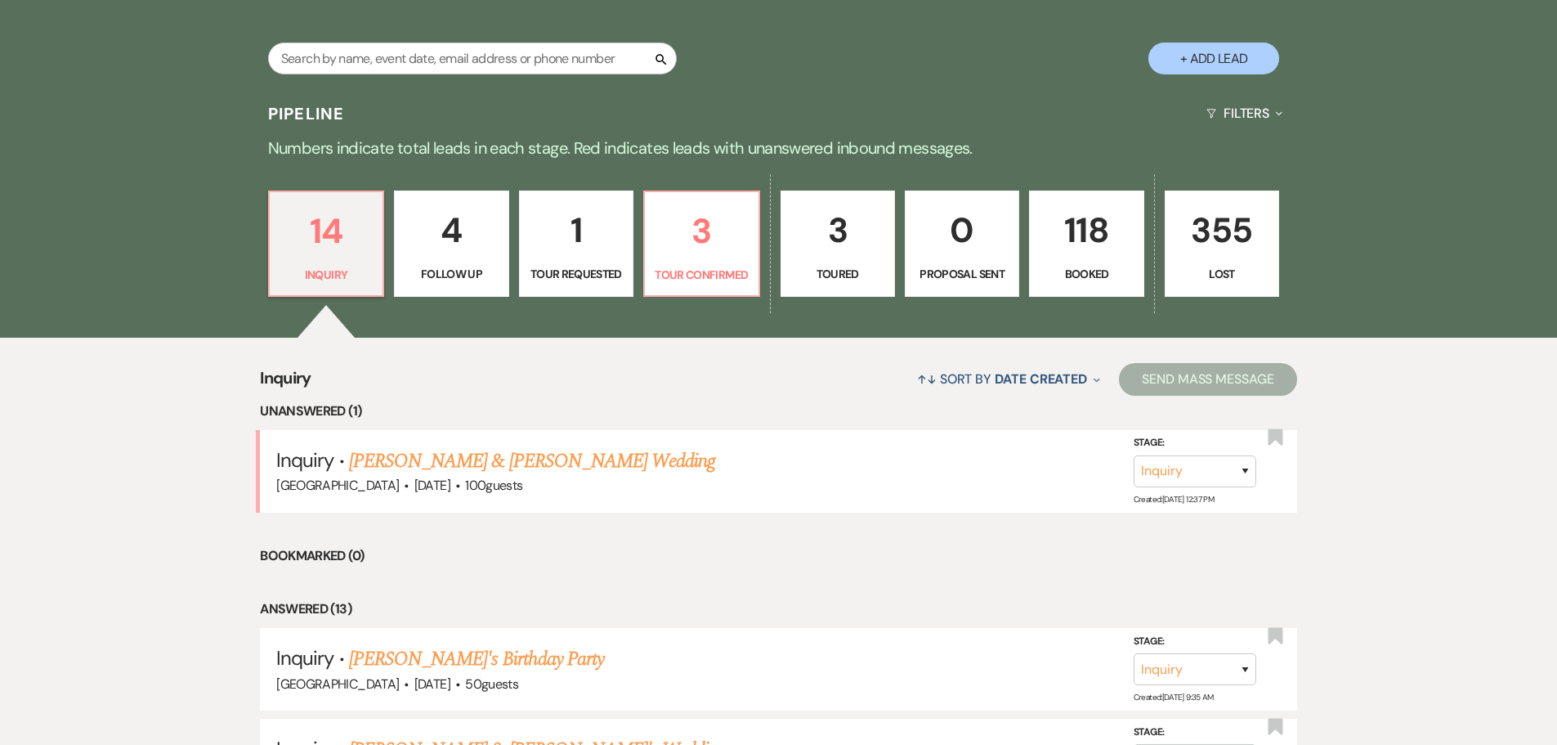
click at [466, 245] on p "4" at bounding box center [451, 230] width 93 height 55
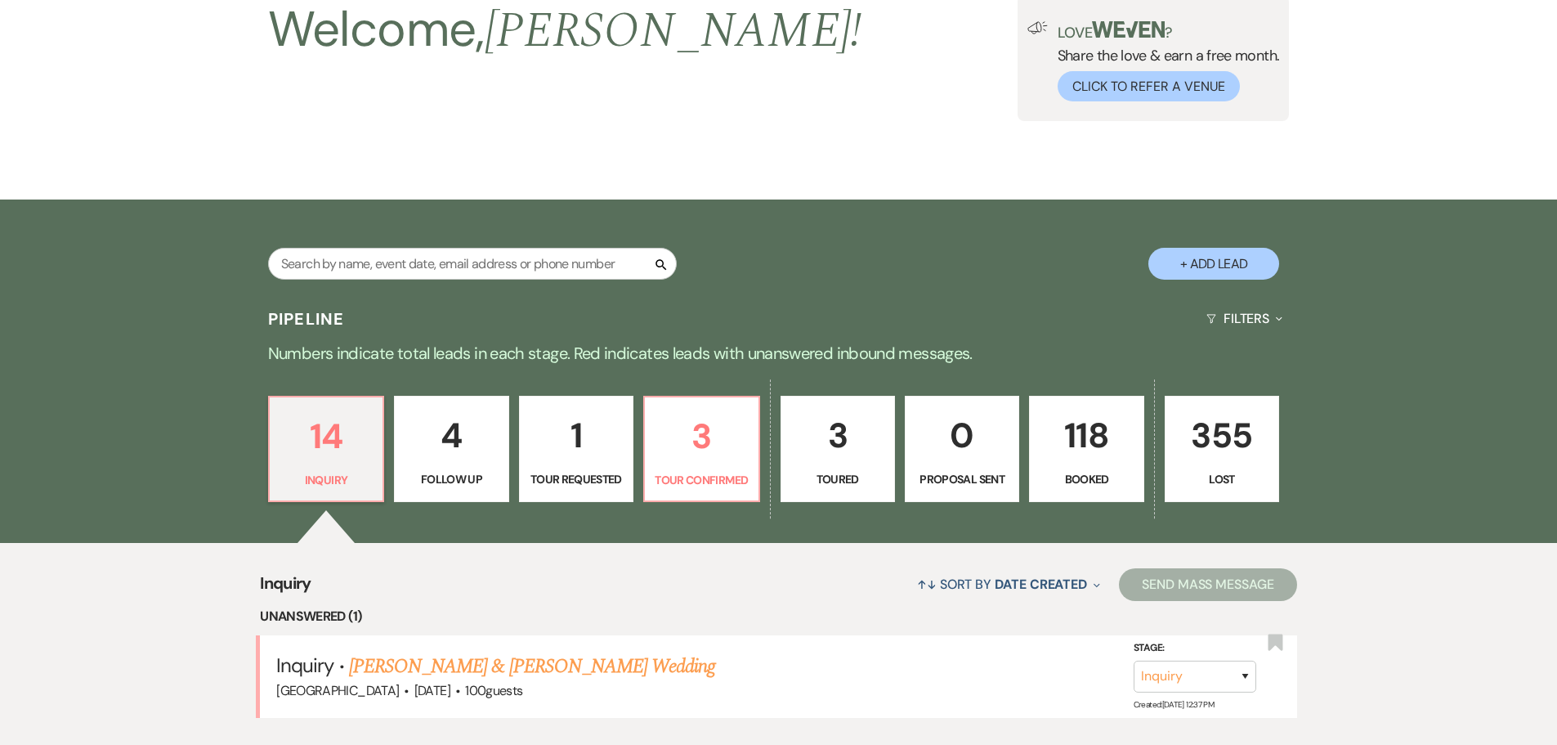
select select "9"
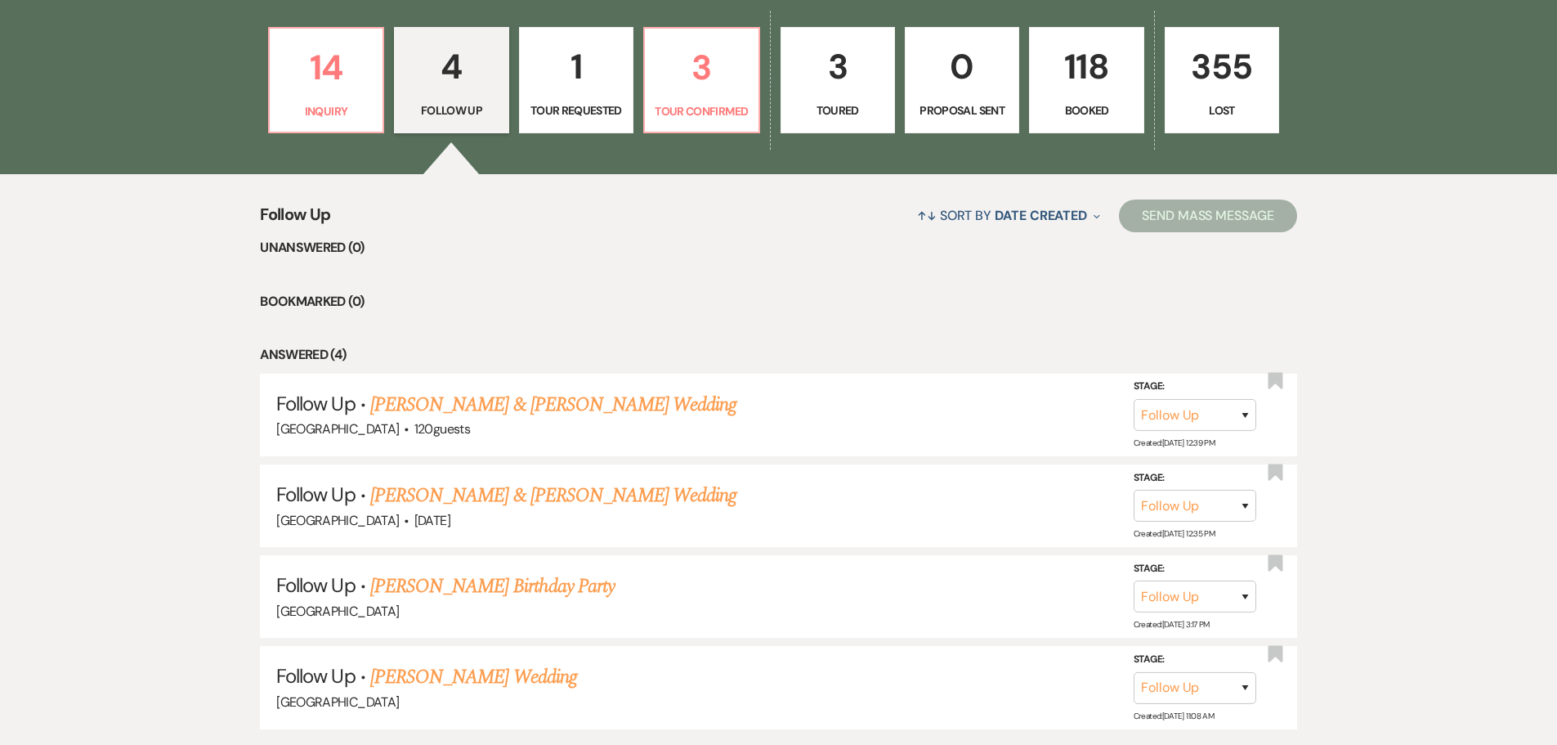
scroll to position [248, 0]
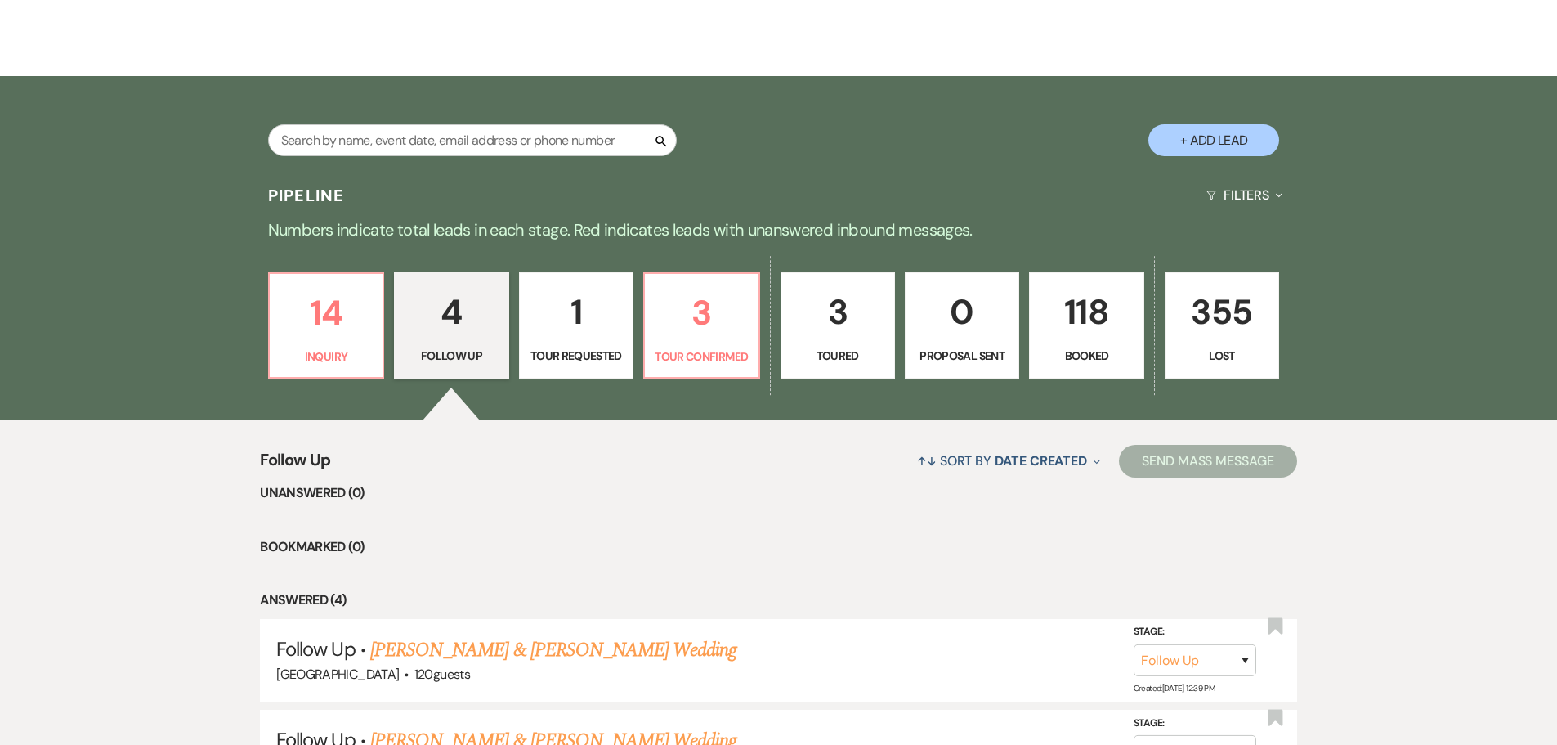
click at [598, 352] on p "Tour Requested" at bounding box center [576, 356] width 93 height 18
select select "2"
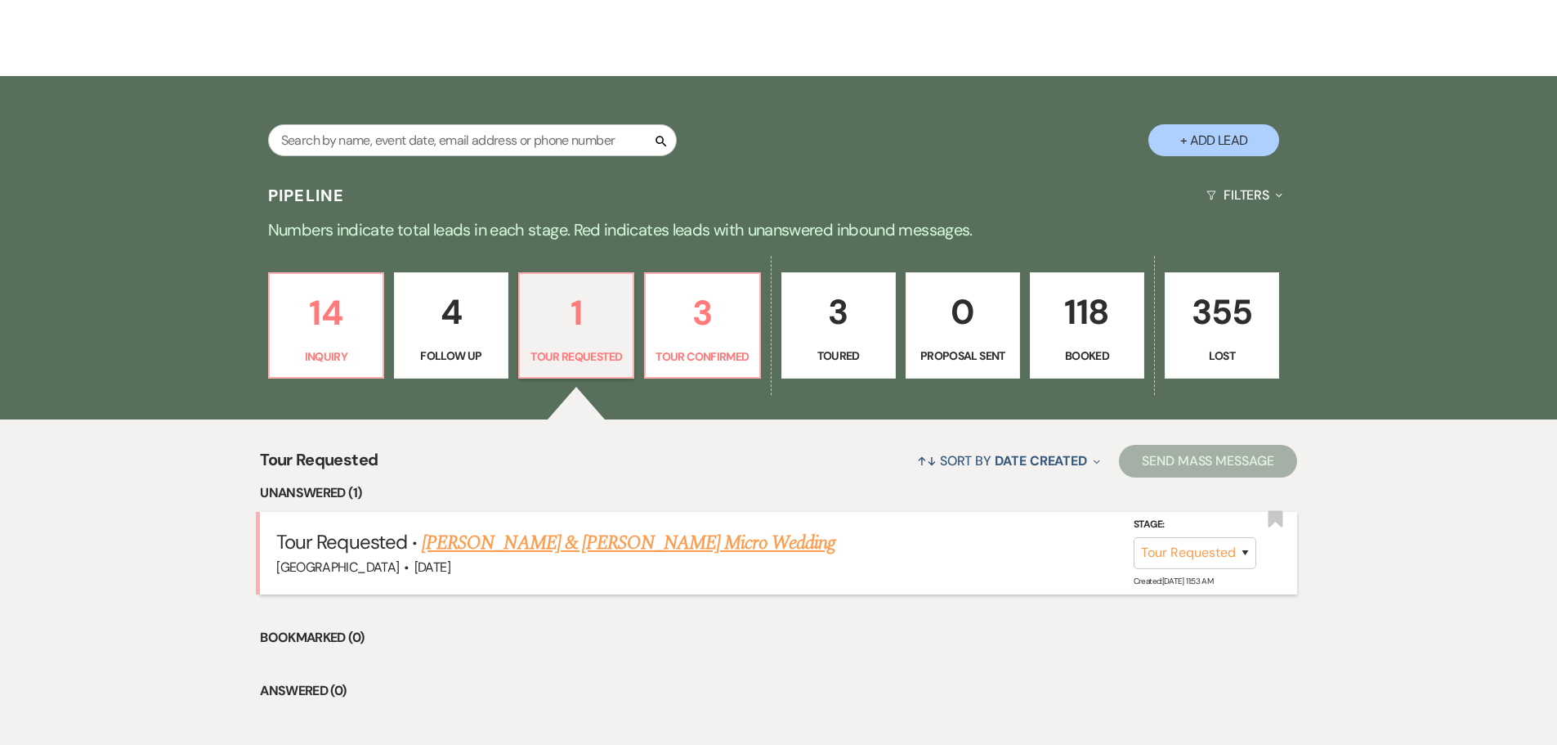
click at [558, 541] on link "Lucas & Angela Hanson's Micro Wedding" at bounding box center [629, 542] width 414 height 29
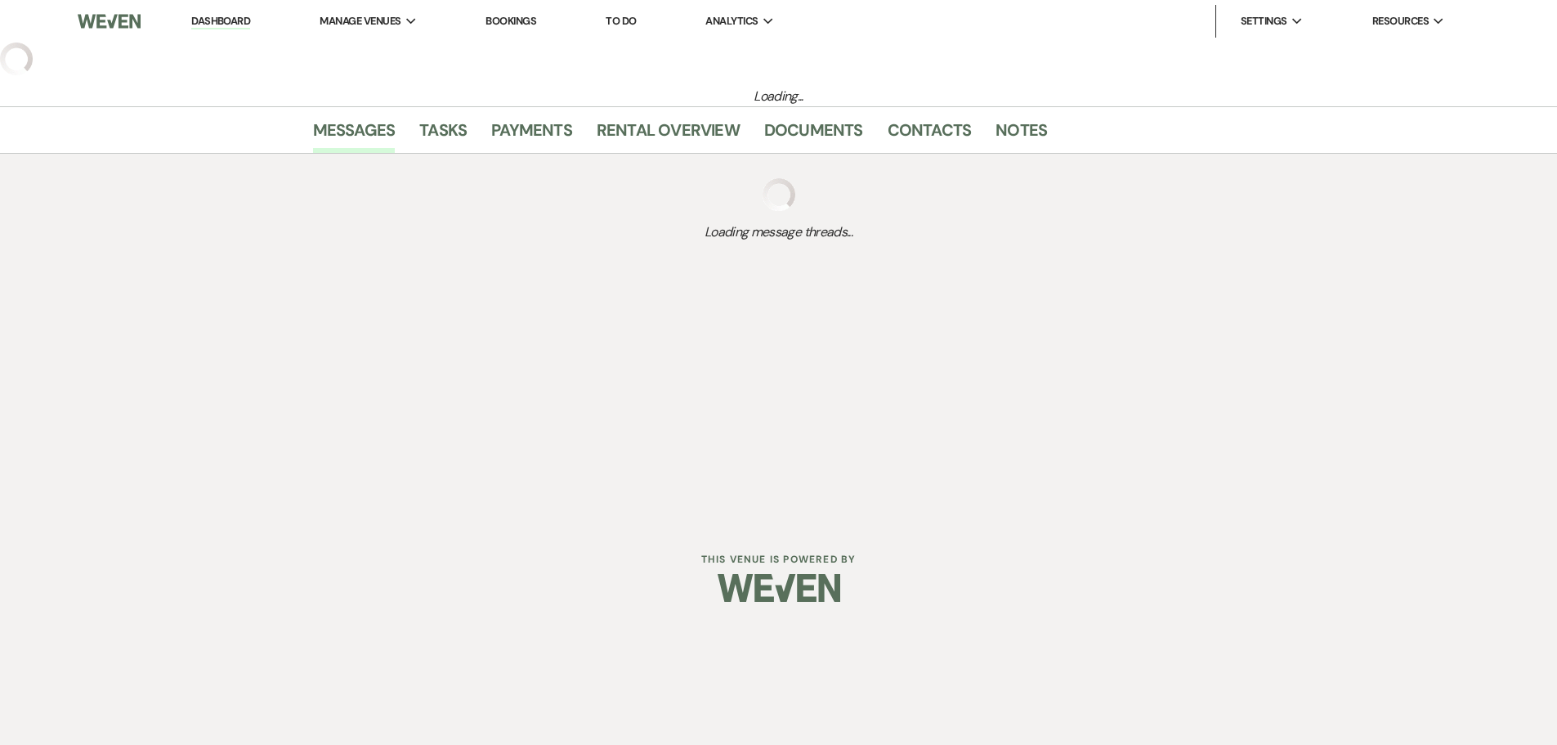
select select "2"
select select "5"
select select "16"
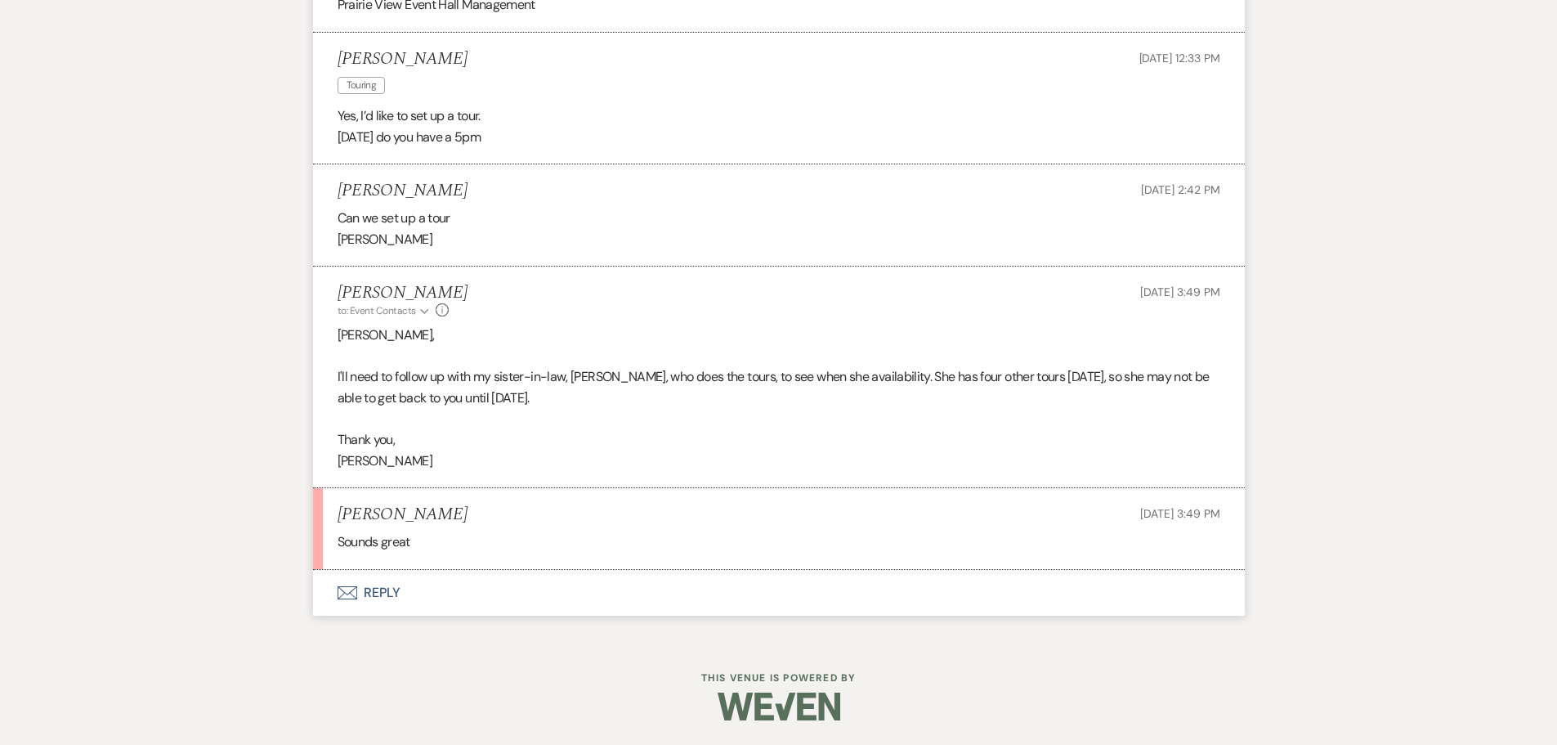
scroll to position [1621, 0]
select select "2"
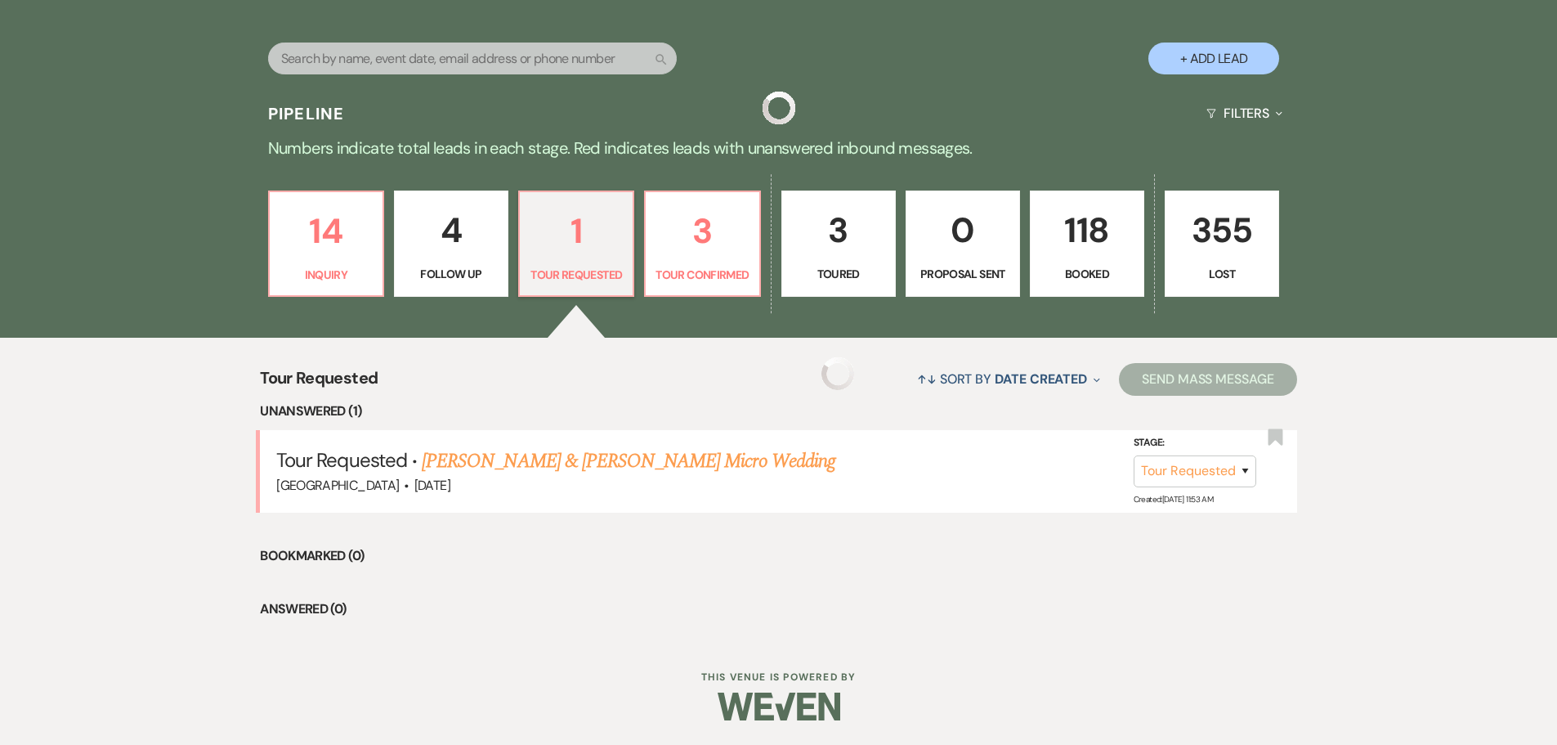
scroll to position [248, 0]
